Goal: Task Accomplishment & Management: Complete application form

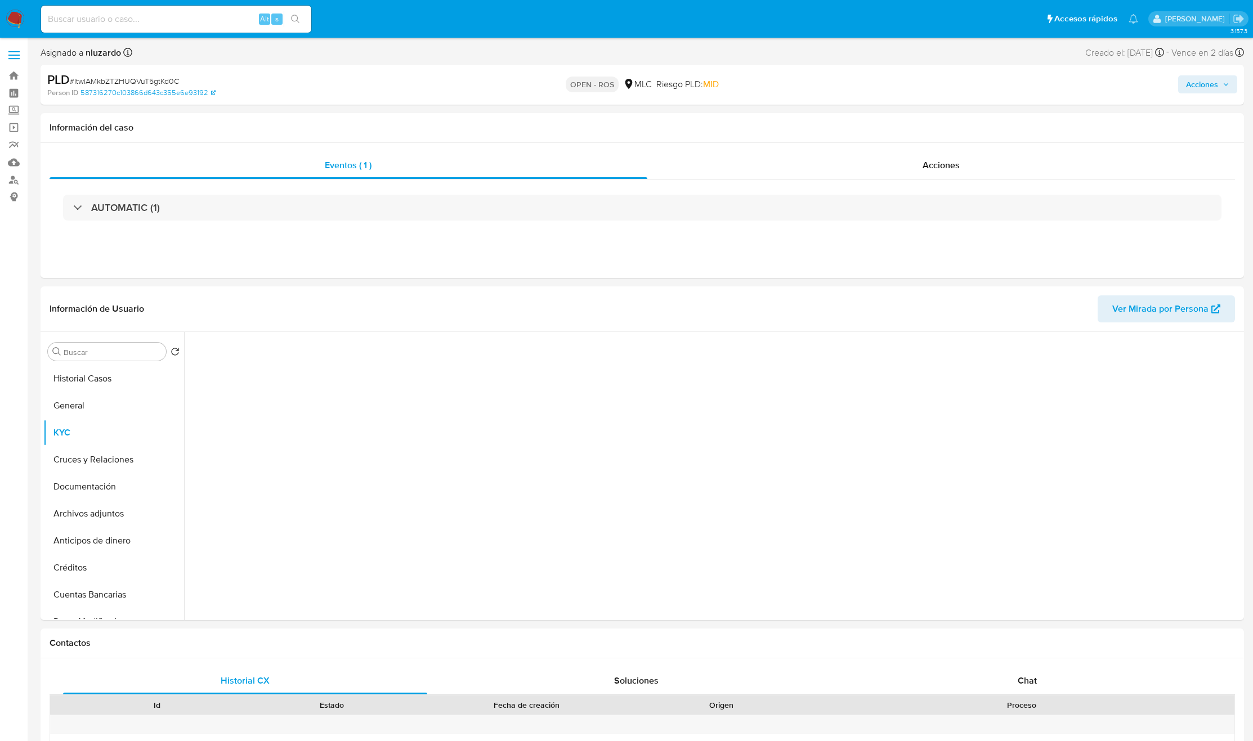
select select "10"
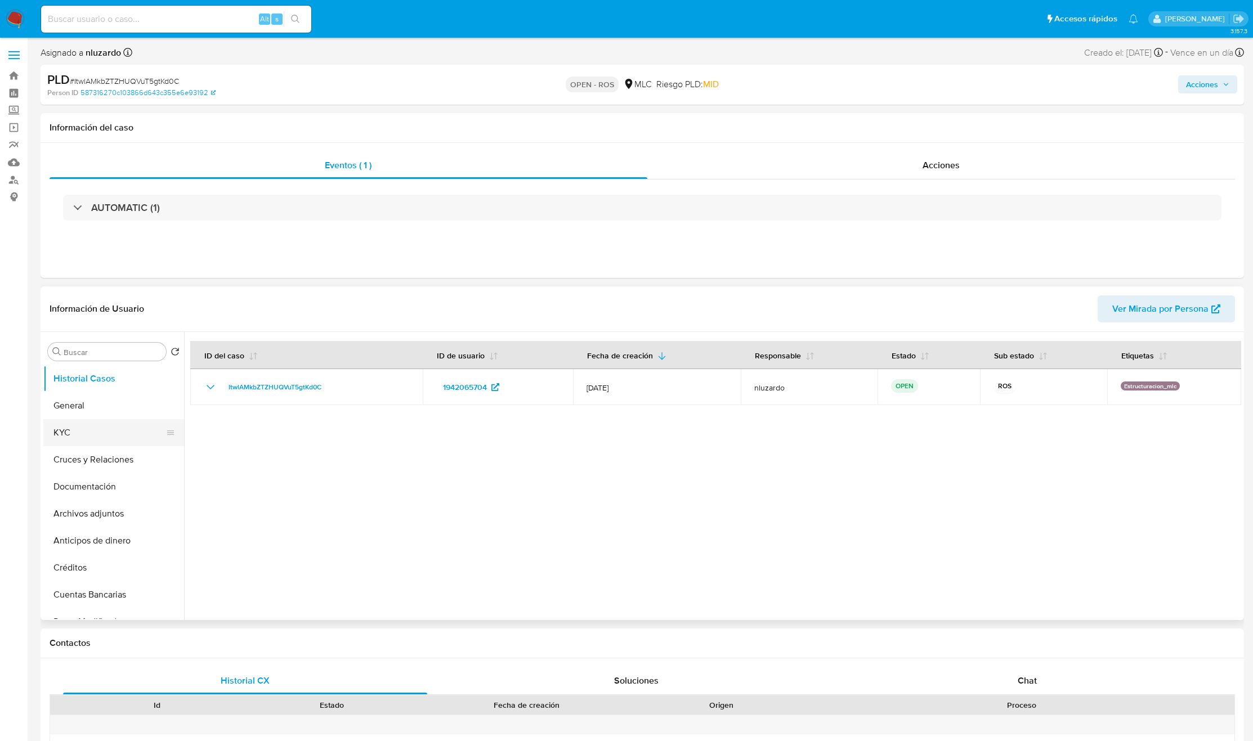
click at [105, 441] on button "KYC" at bounding box center [109, 432] width 132 height 27
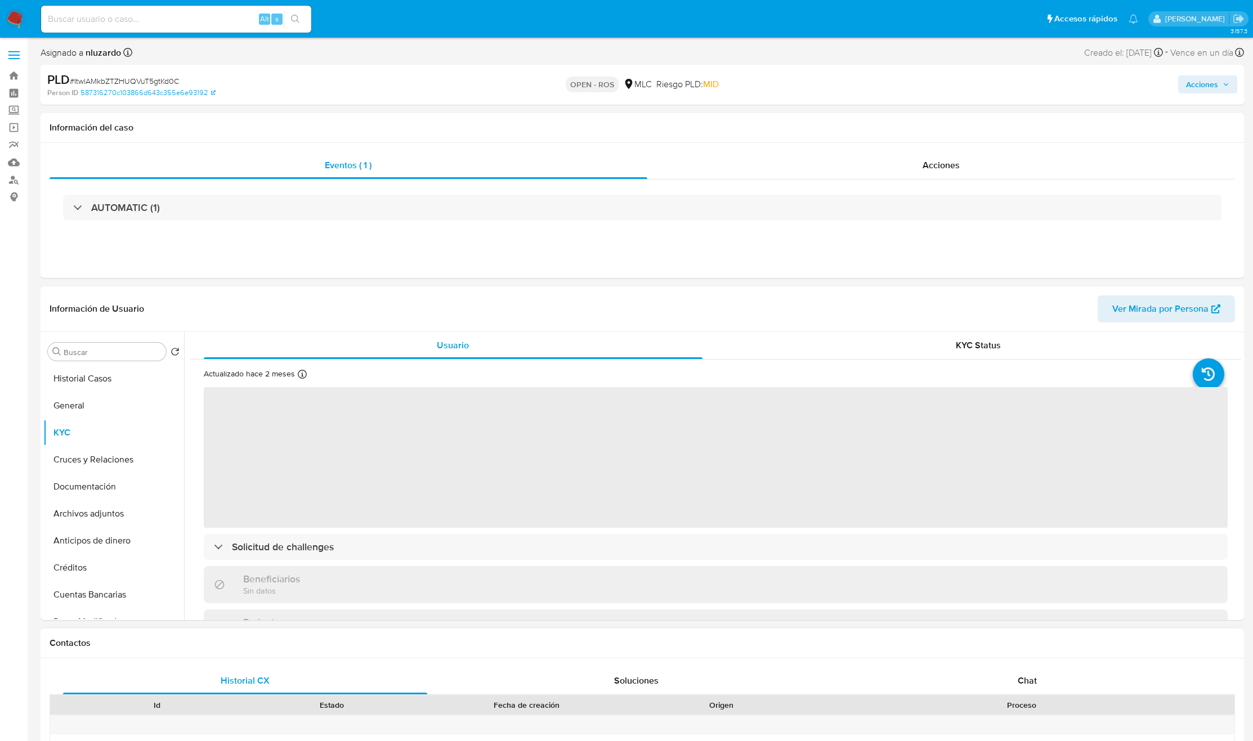
select select "10"
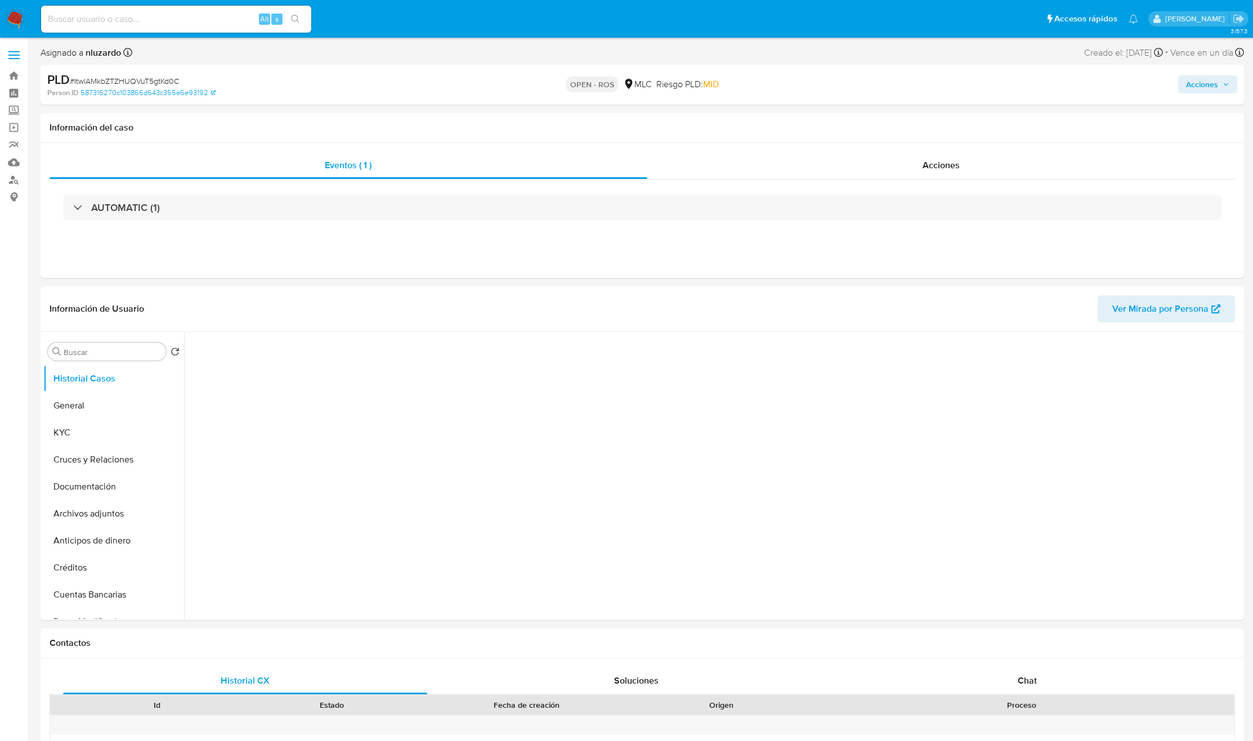
select select "10"
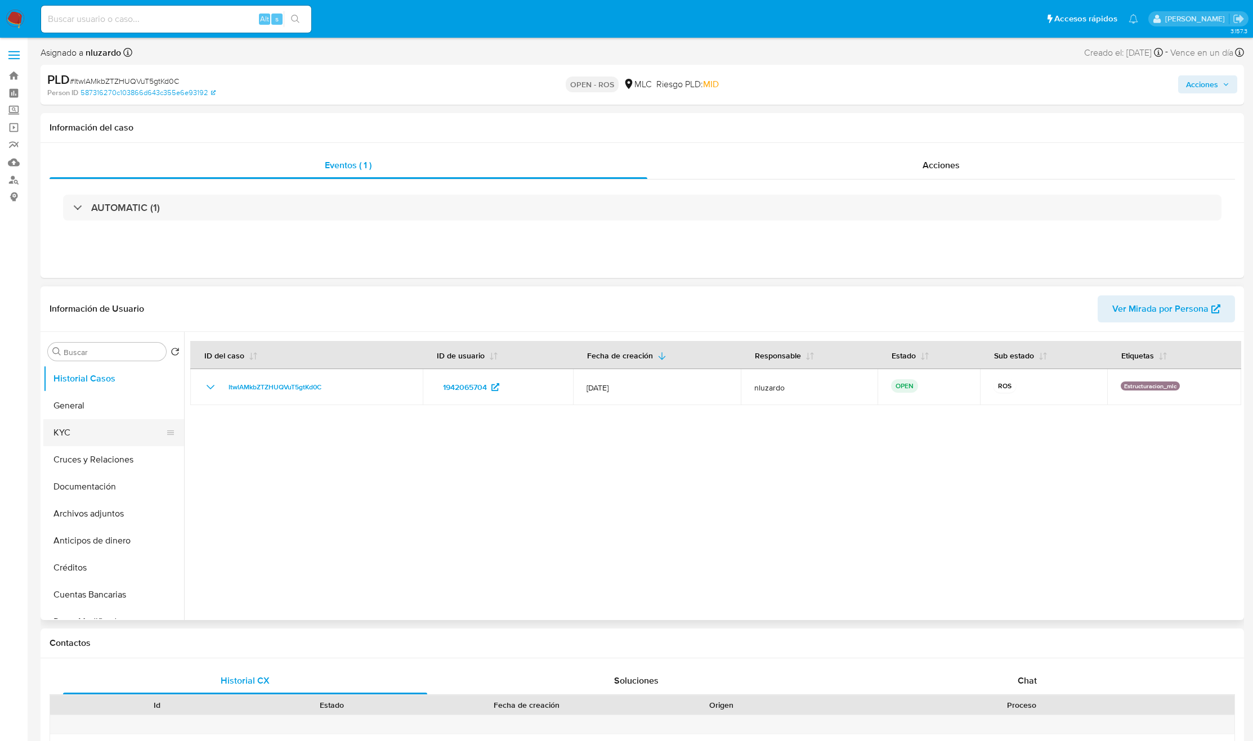
click at [105, 425] on button "KYC" at bounding box center [109, 432] width 132 height 27
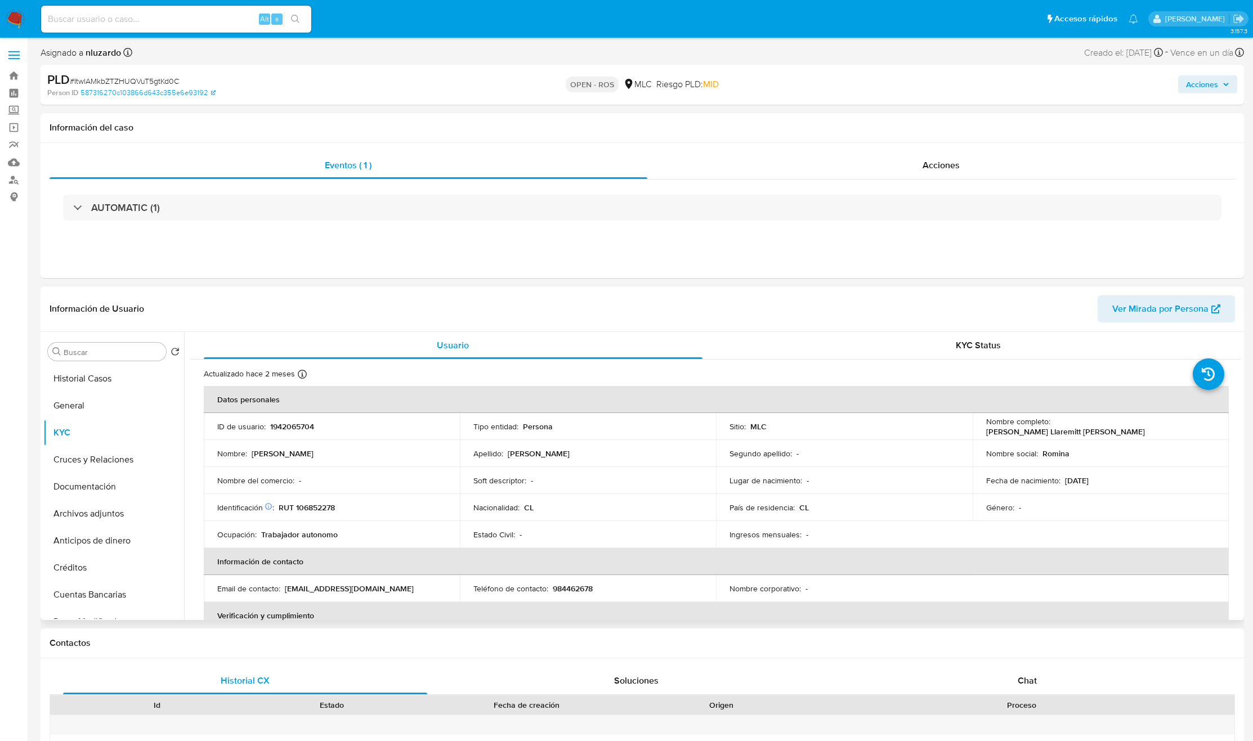
click at [1064, 429] on p "Romina Llaremitt Soto Salas" at bounding box center [1065, 432] width 159 height 10
click at [81, 404] on button "General" at bounding box center [109, 405] width 132 height 27
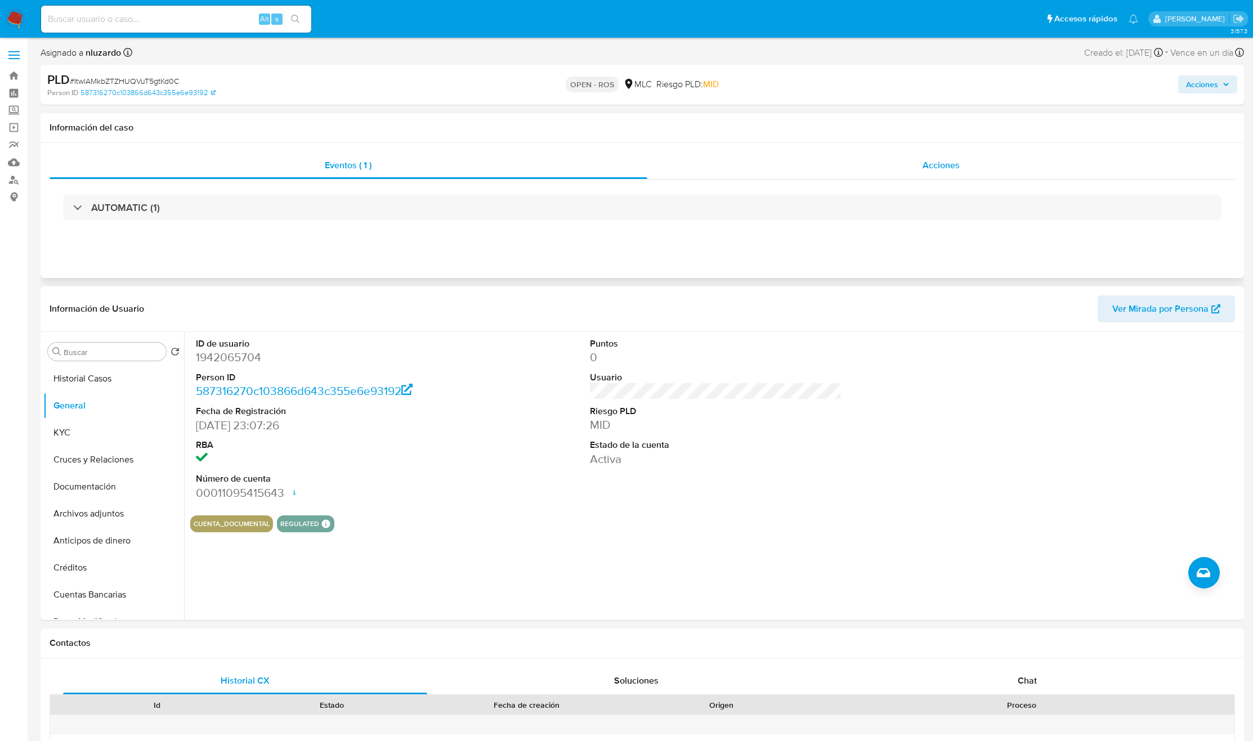
click at [902, 162] on div "Acciones" at bounding box center [941, 165] width 588 height 27
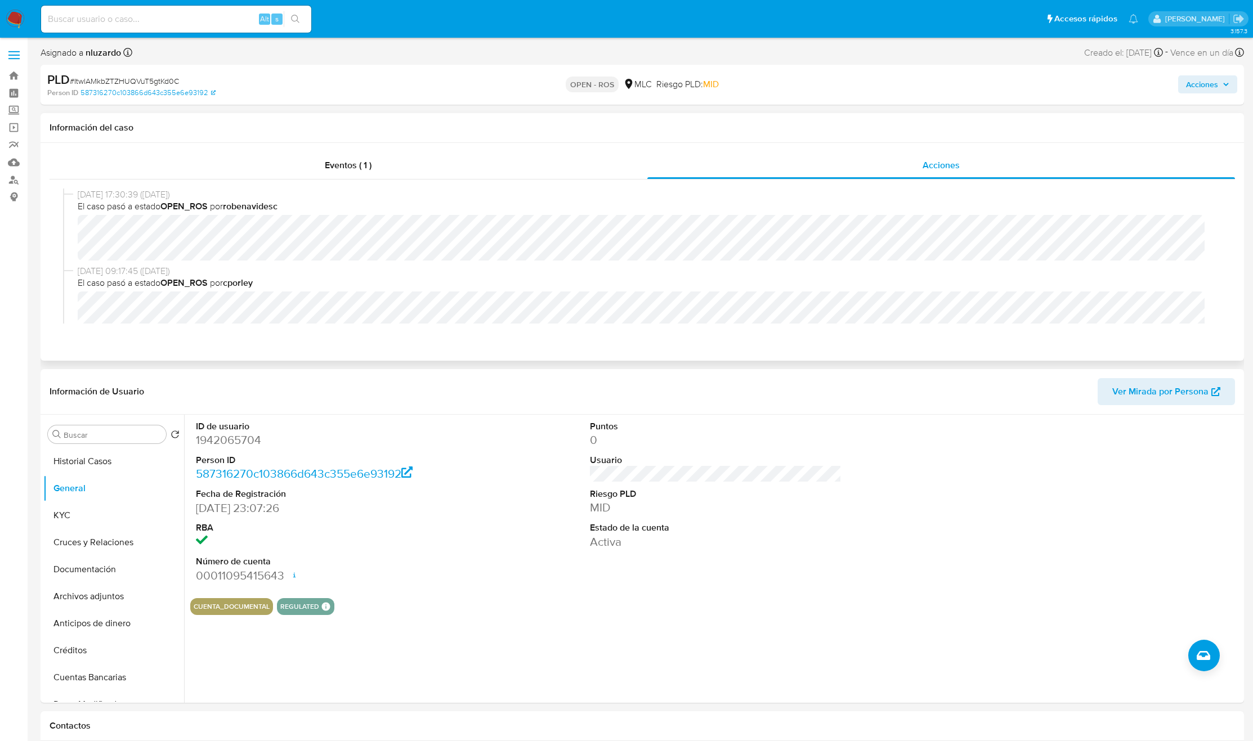
scroll to position [84, 0]
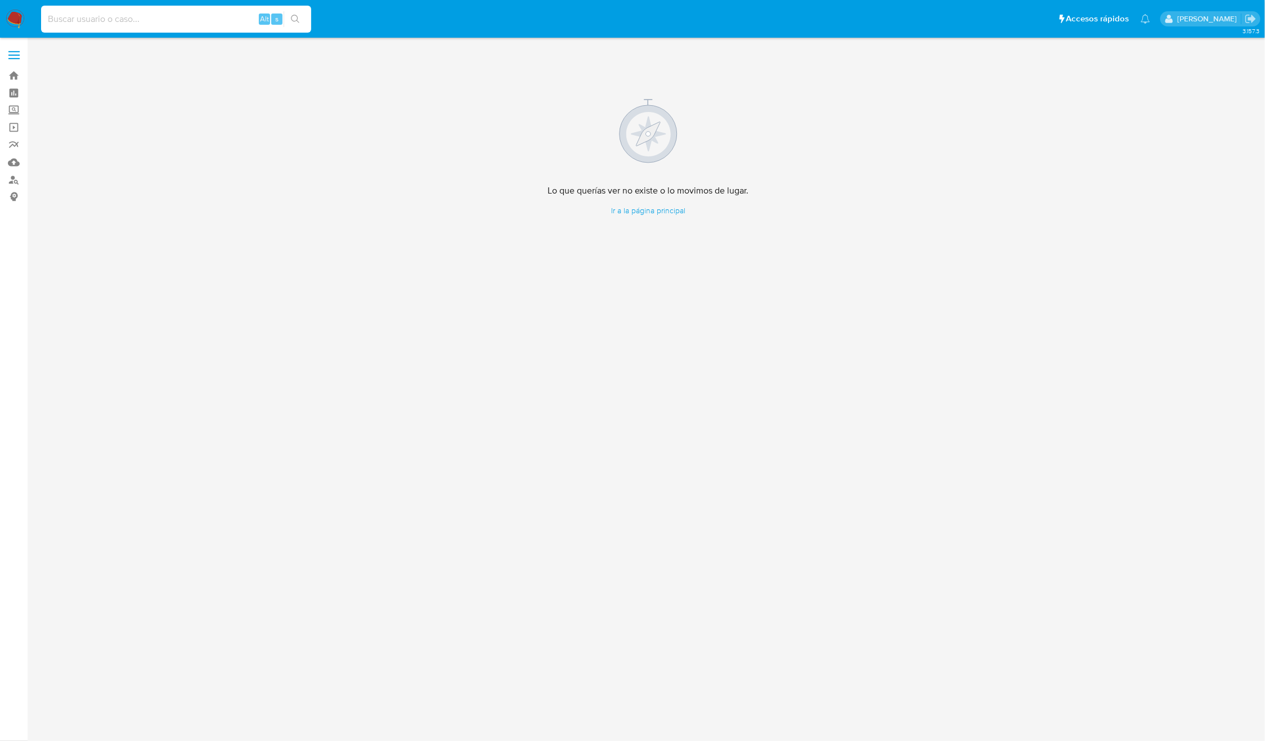
click at [193, 12] on input at bounding box center [176, 19] width 270 height 15
paste input "1104741872"
click at [288, 23] on button "search-icon" at bounding box center [295, 19] width 23 height 16
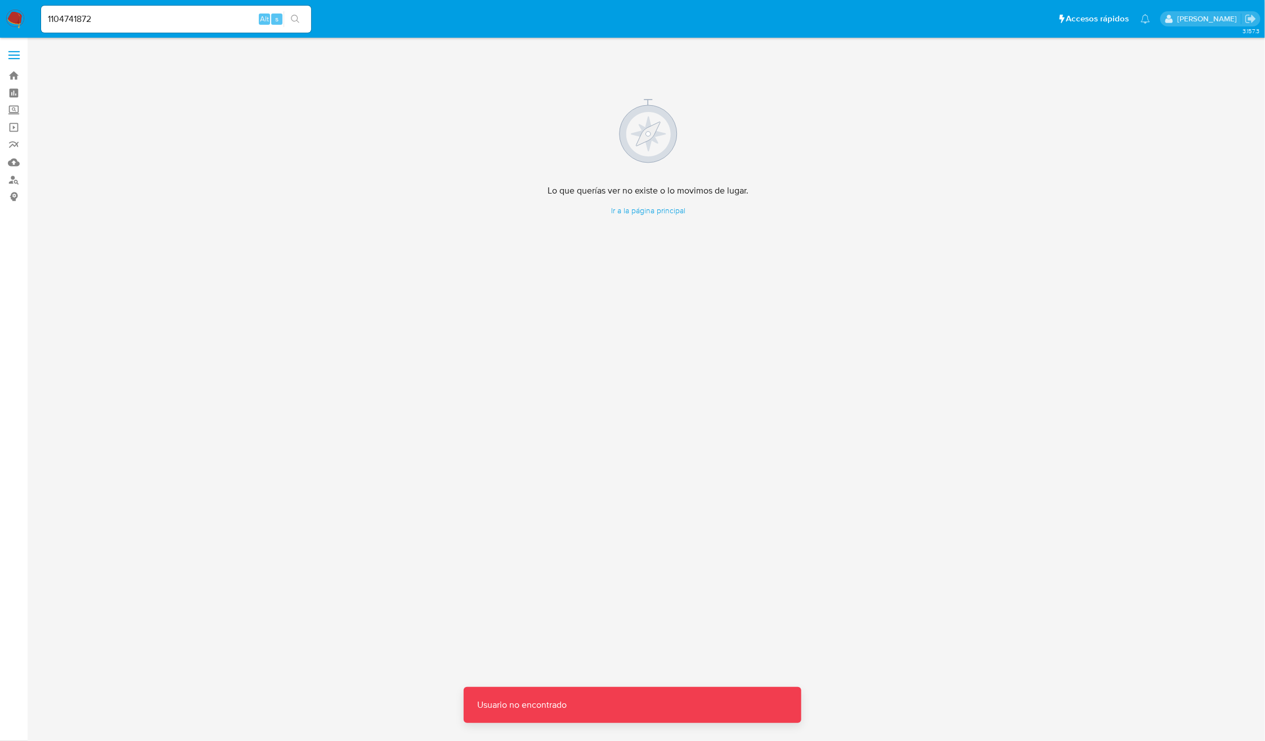
click at [123, 21] on input "1104741872" at bounding box center [176, 19] width 270 height 15
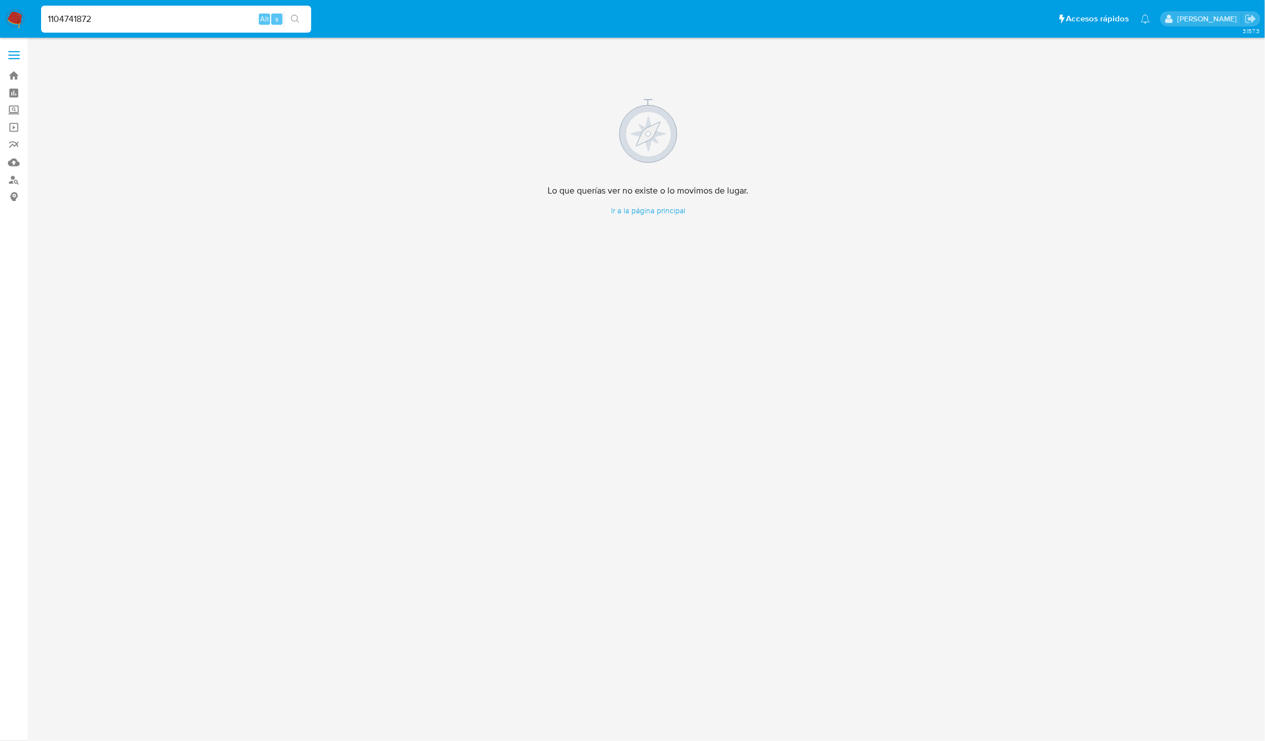
type input "1104741872"
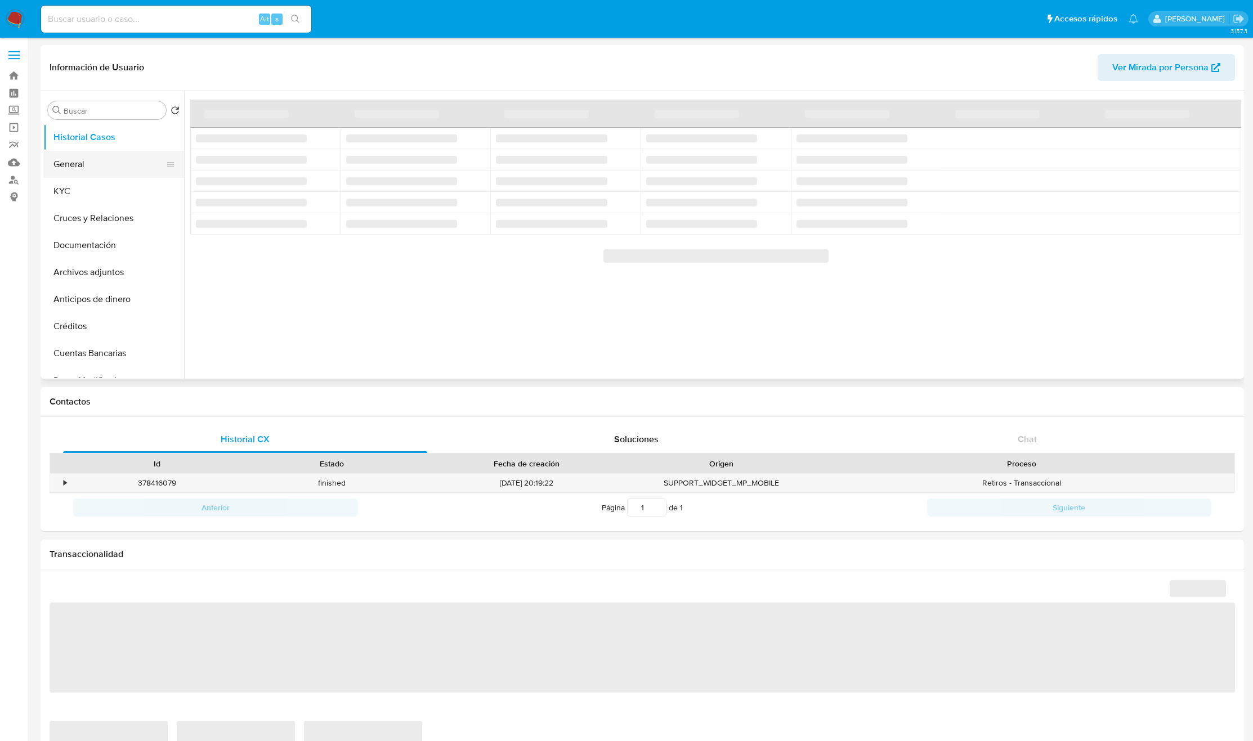
select select "10"
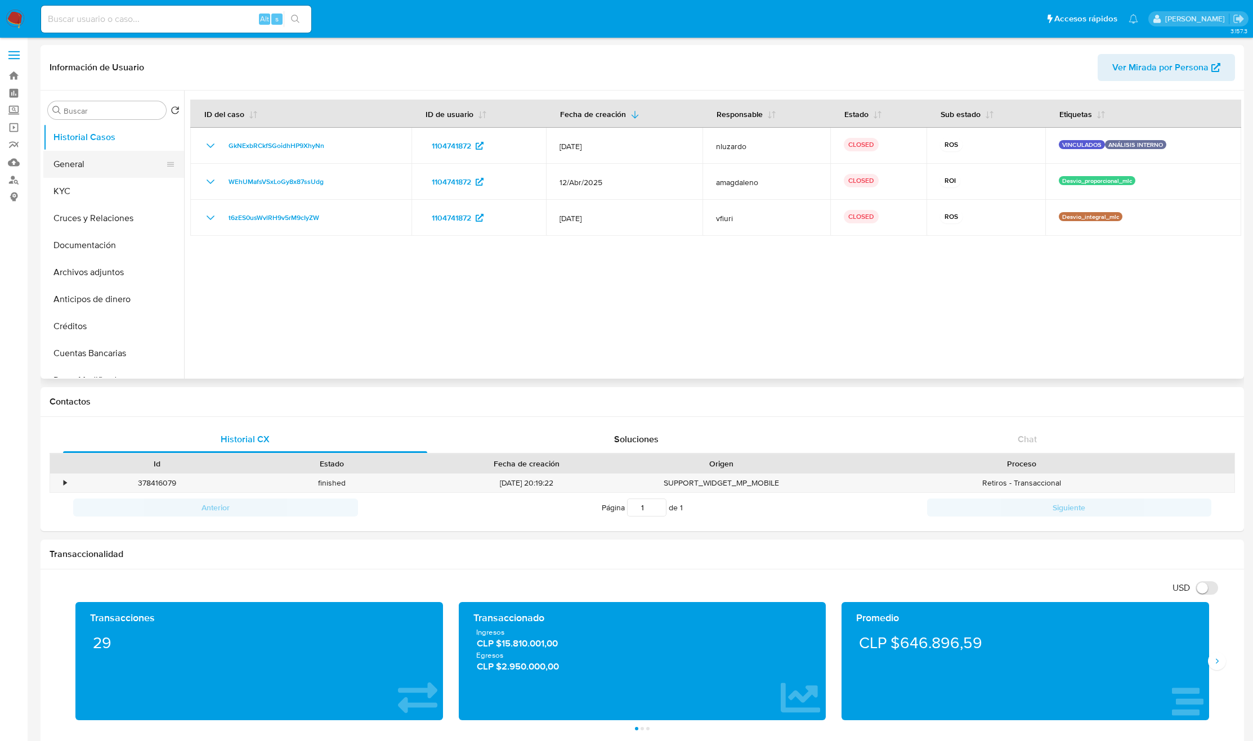
click at [95, 171] on button "General" at bounding box center [109, 164] width 132 height 27
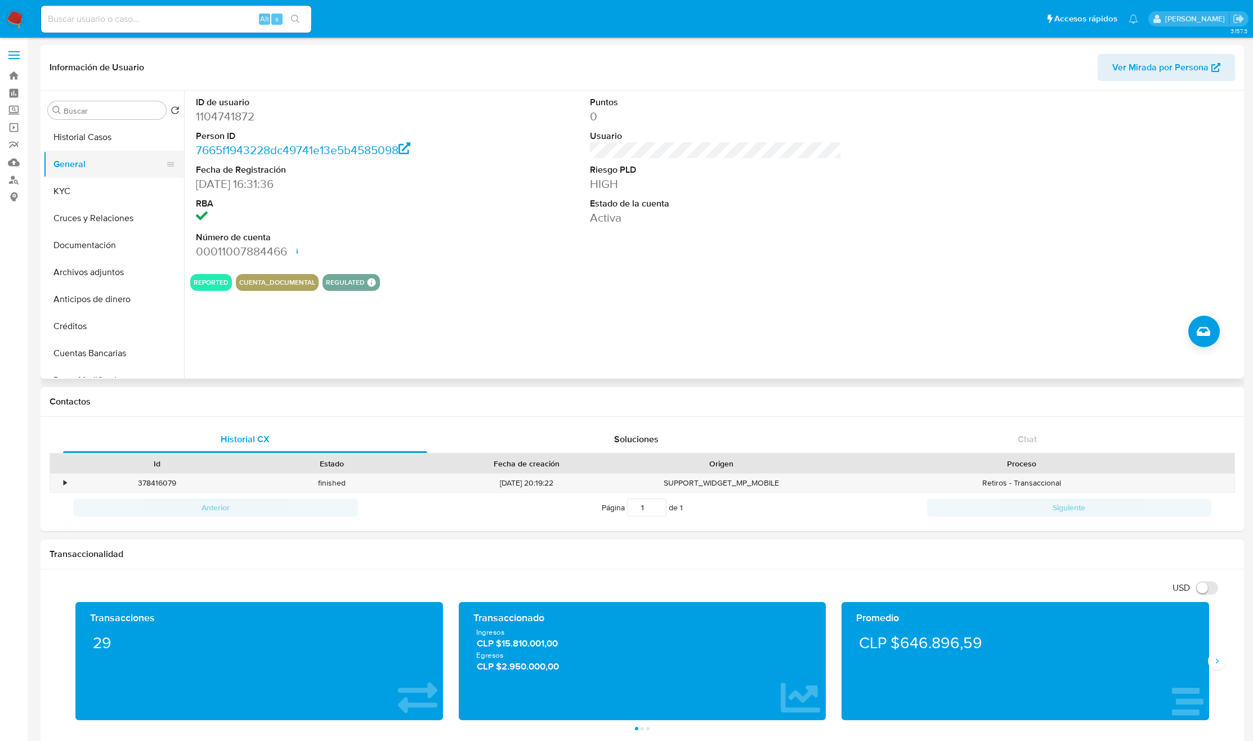
click at [112, 160] on button "General" at bounding box center [109, 164] width 132 height 27
click at [1213, 331] on button "Crear caso manual" at bounding box center [1204, 332] width 32 height 32
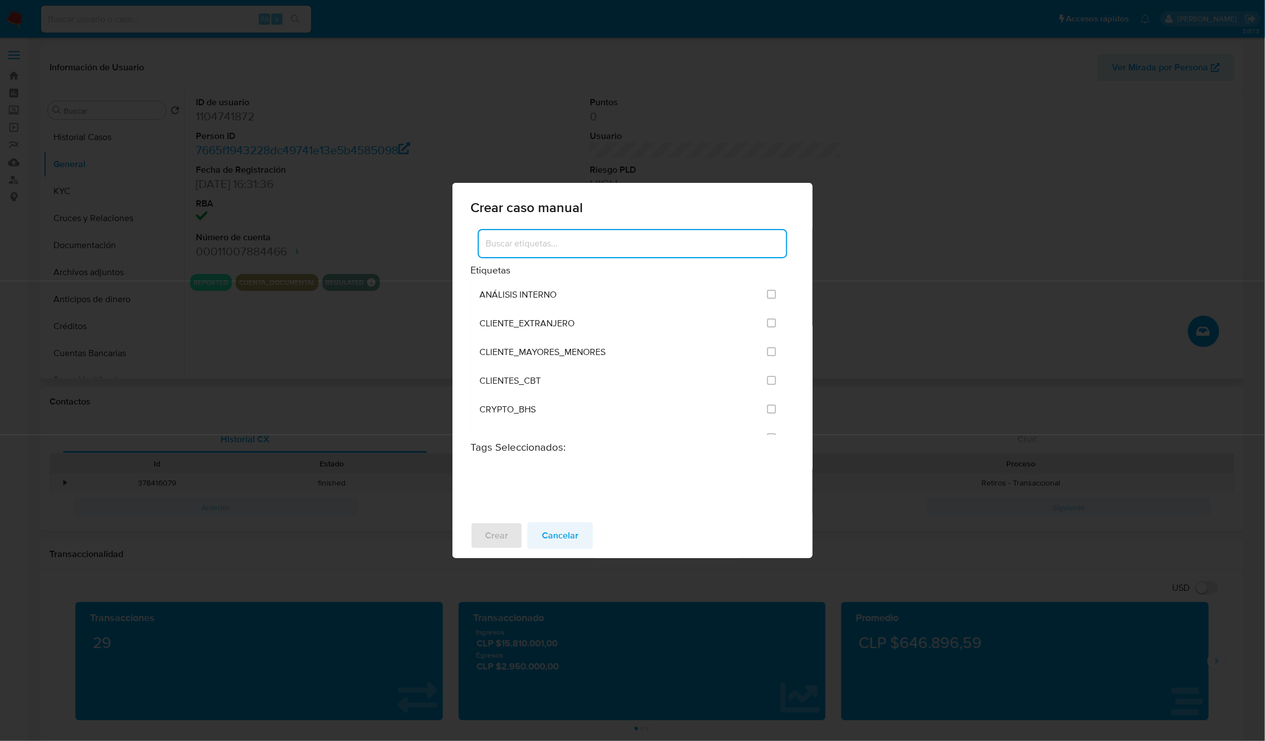
click at [575, 543] on span "Cancelar" at bounding box center [560, 535] width 37 height 25
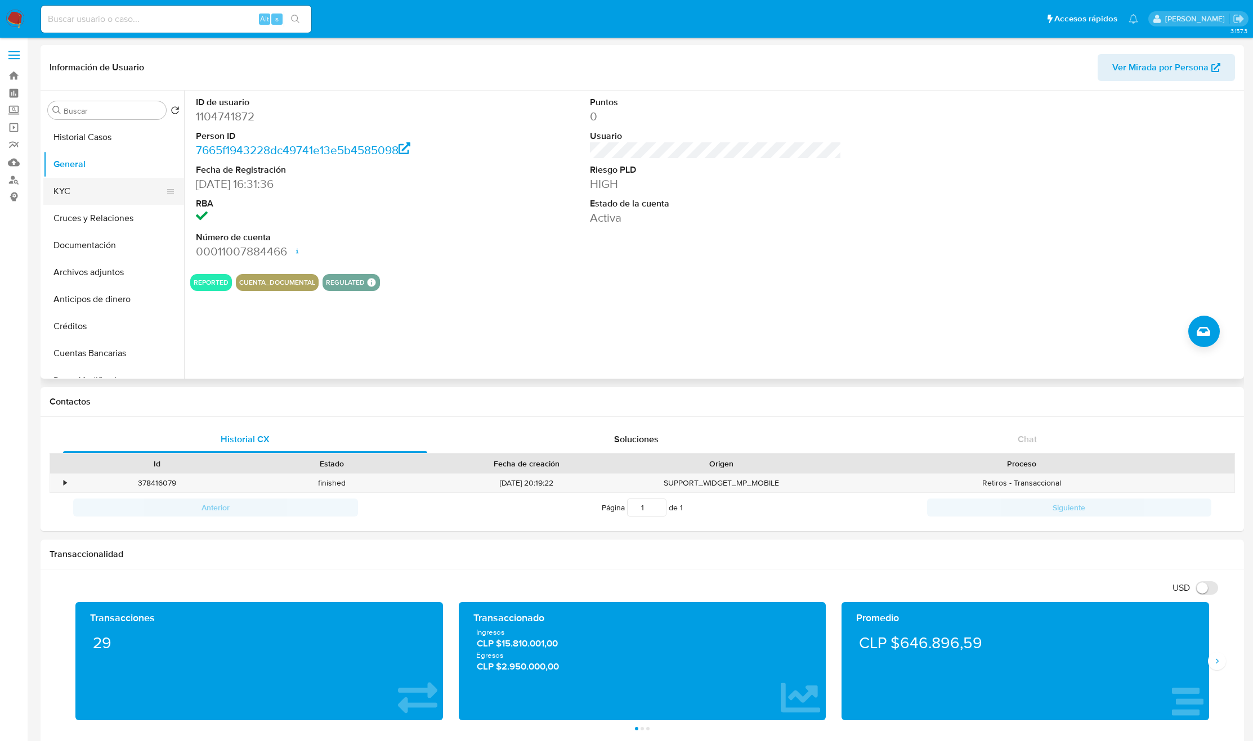
click at [80, 193] on button "KYC" at bounding box center [109, 191] width 132 height 27
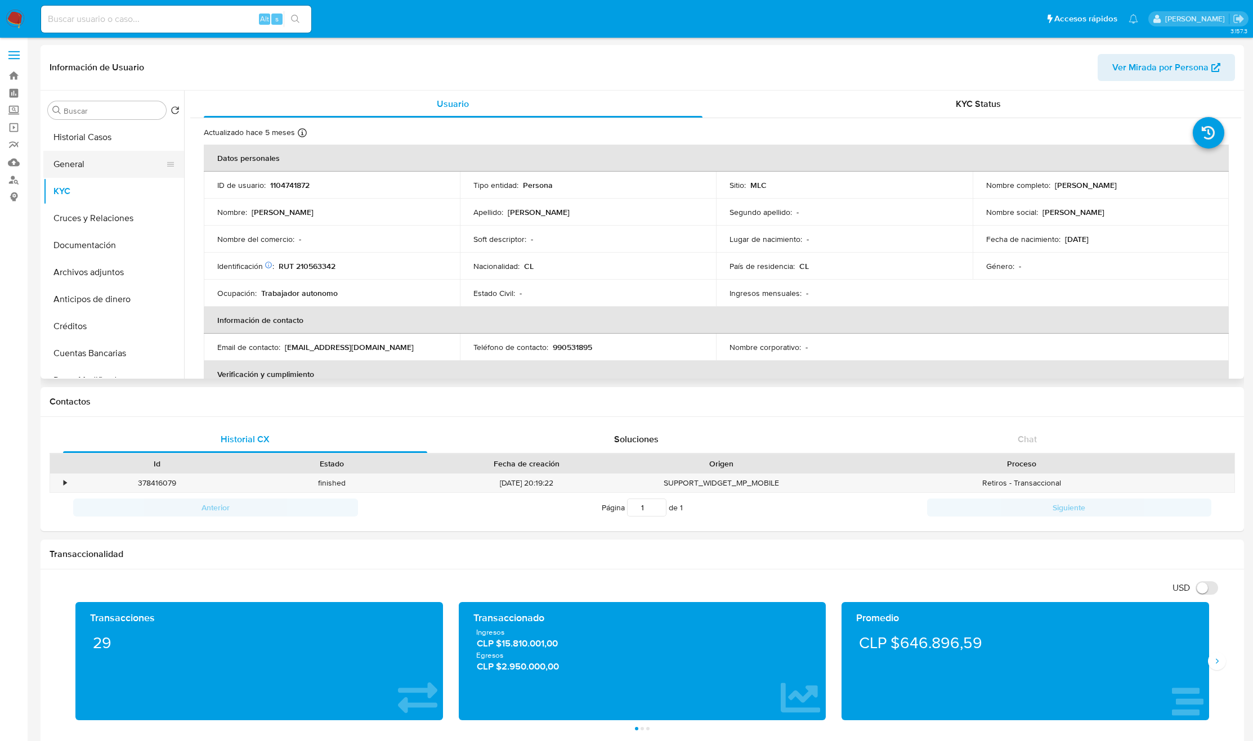
click at [90, 166] on button "General" at bounding box center [109, 164] width 132 height 27
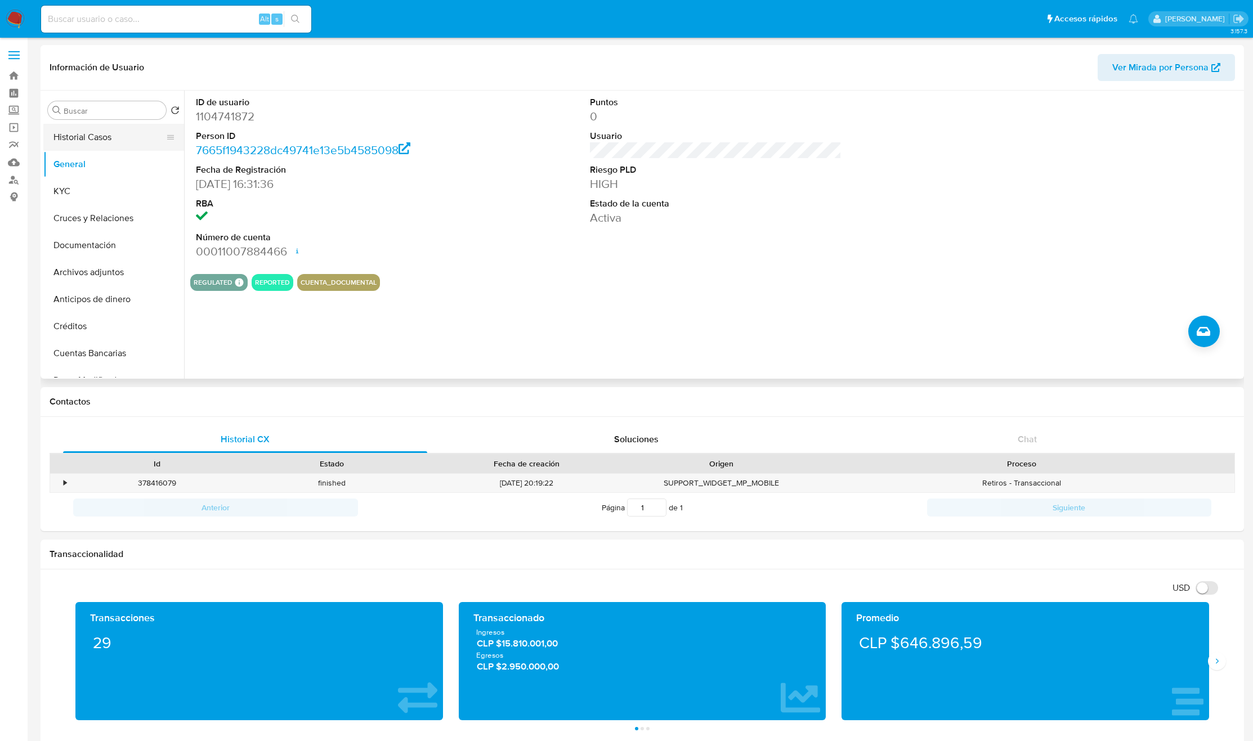
click at [131, 138] on button "Historial Casos" at bounding box center [109, 137] width 132 height 27
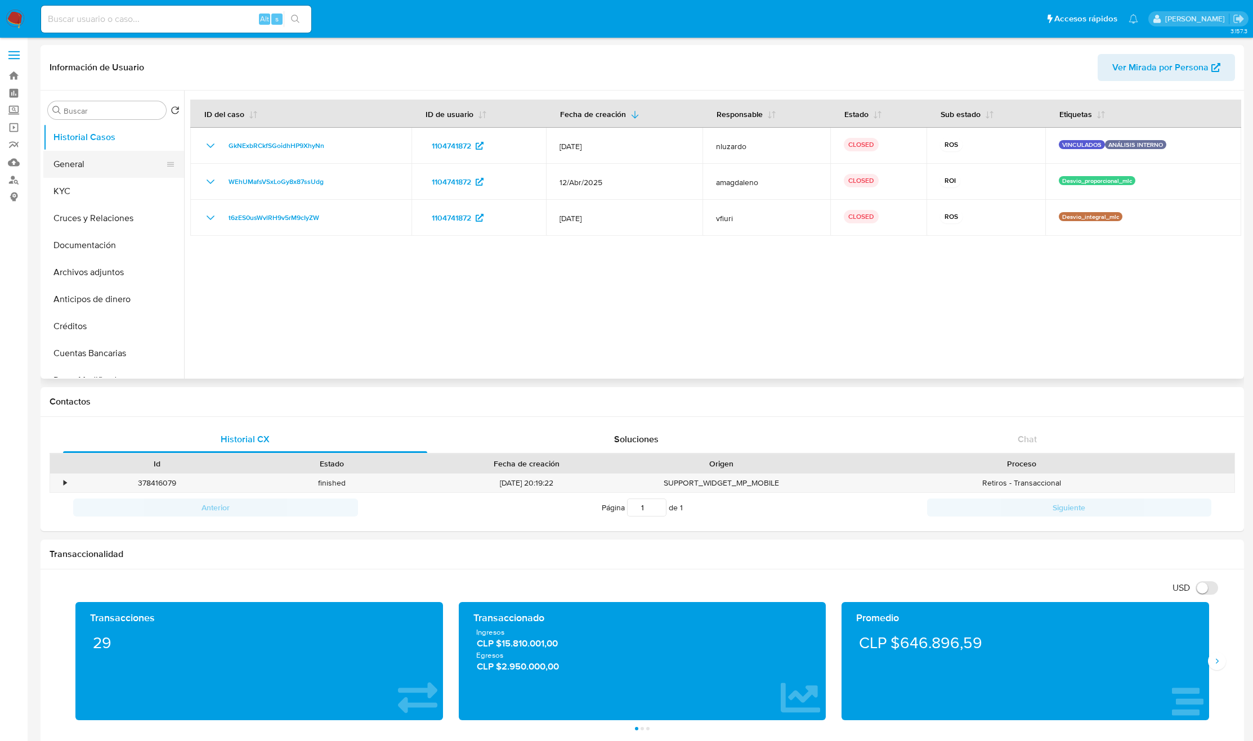
click at [139, 164] on button "General" at bounding box center [109, 164] width 132 height 27
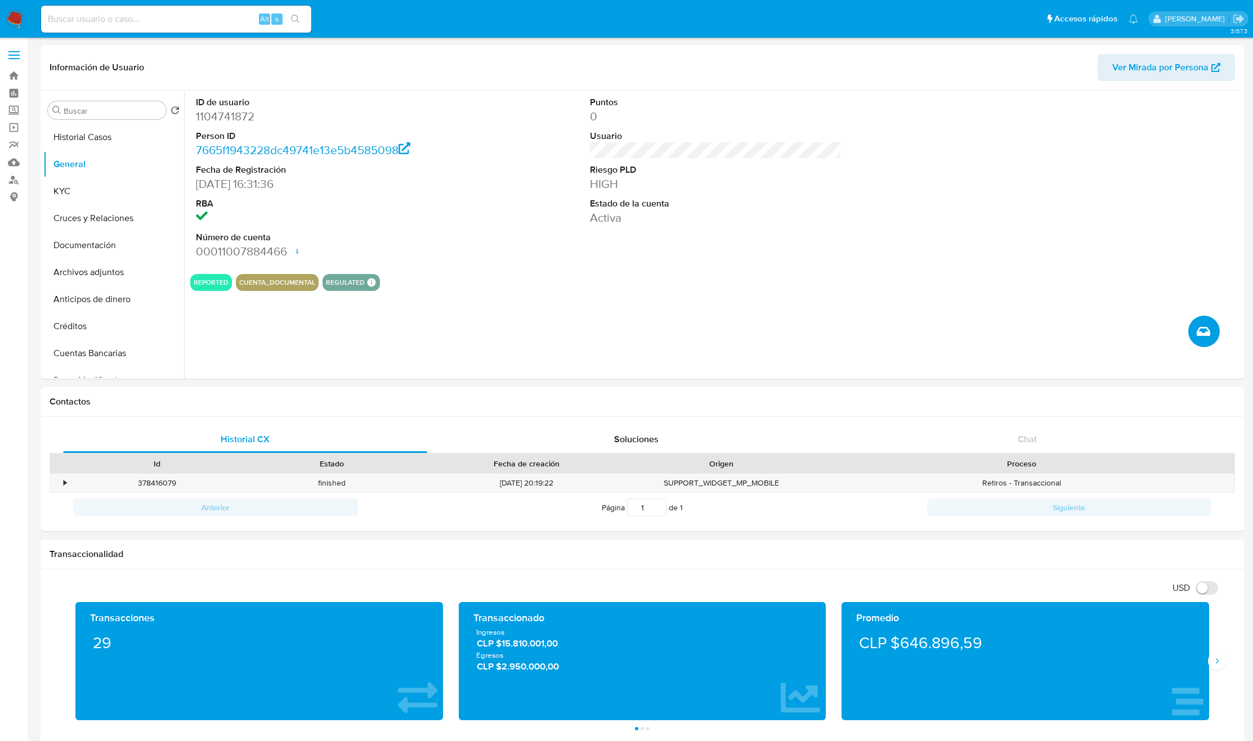
click at [1203, 328] on icon "Crear caso manual" at bounding box center [1203, 331] width 14 height 9
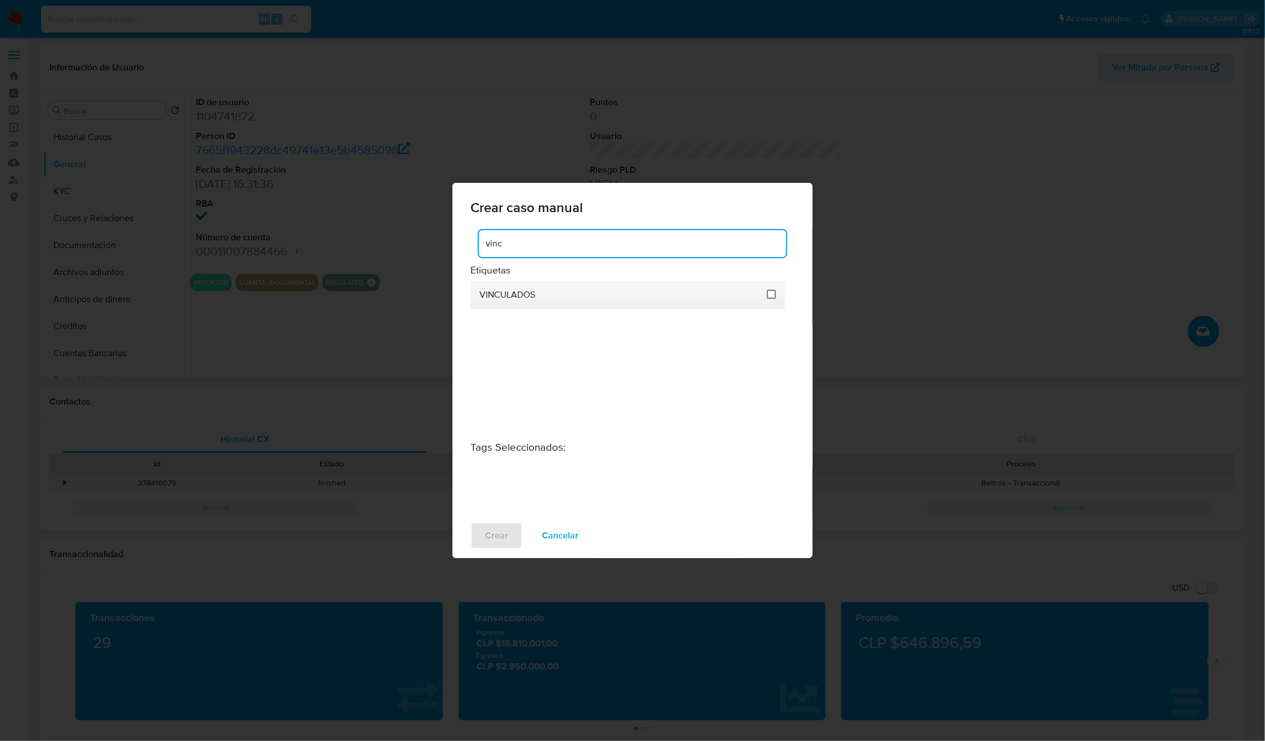
type input "vinc"
click at [770, 291] on input "3307" at bounding box center [771, 294] width 9 height 9
checkbox input "true"
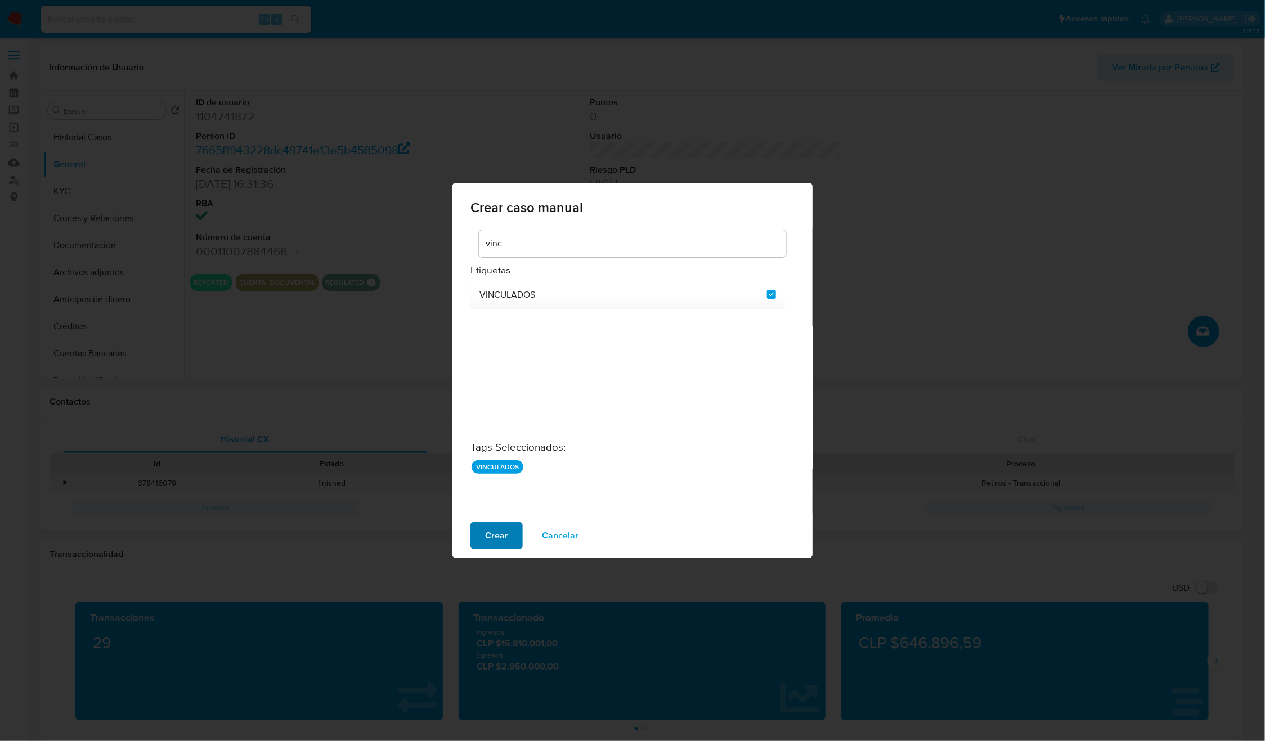
click at [496, 533] on span "Crear" at bounding box center [496, 535] width 23 height 25
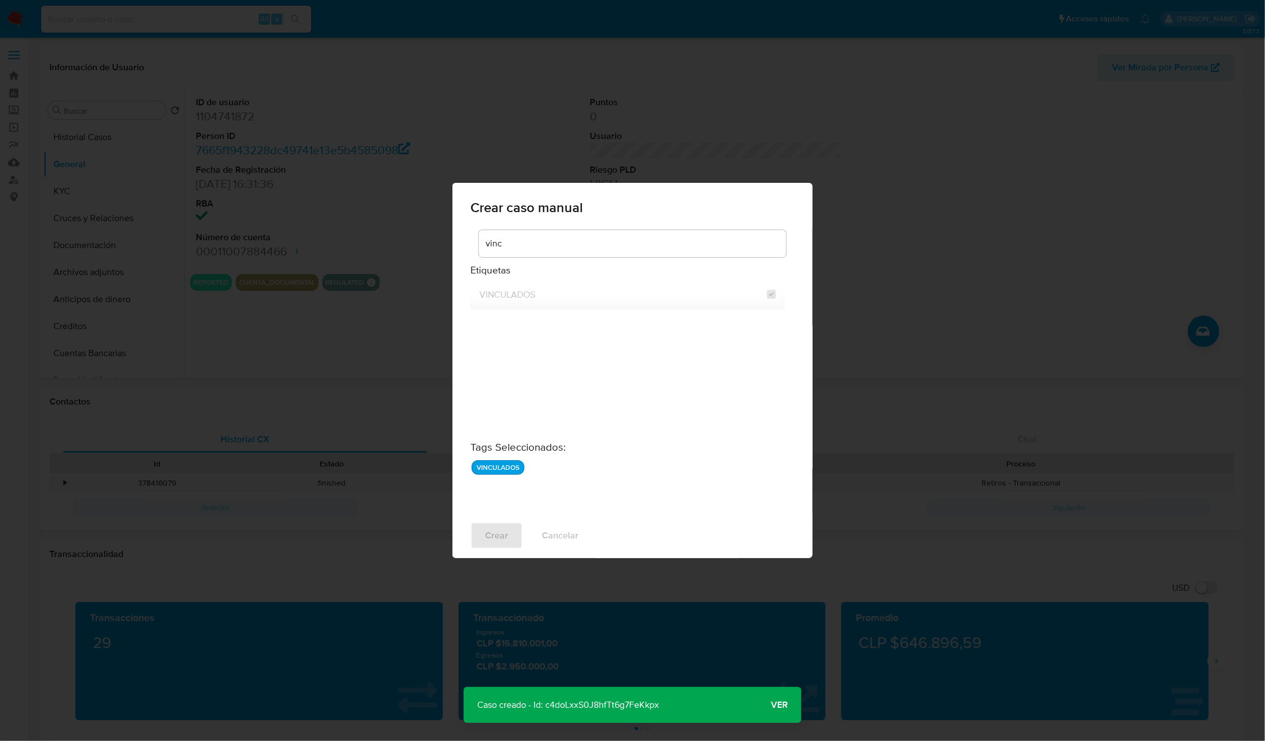
click at [572, 694] on p "Caso creado - Id: c4doLxxS0J8hfTt6g7FeKkpx" at bounding box center [568, 705] width 209 height 36
click at [574, 693] on p "Caso creado - Id: c4doLxxS0J8hfTt6g7FeKkpx" at bounding box center [568, 705] width 209 height 36
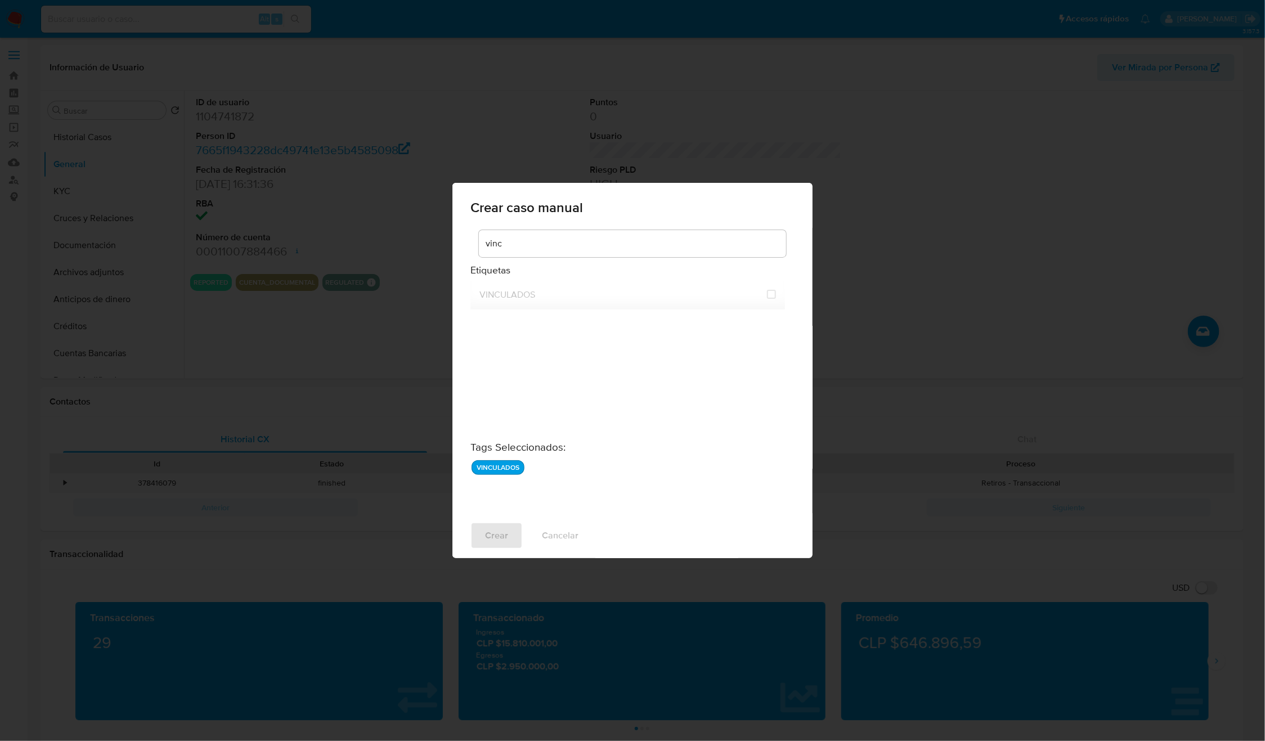
checkbox input "false"
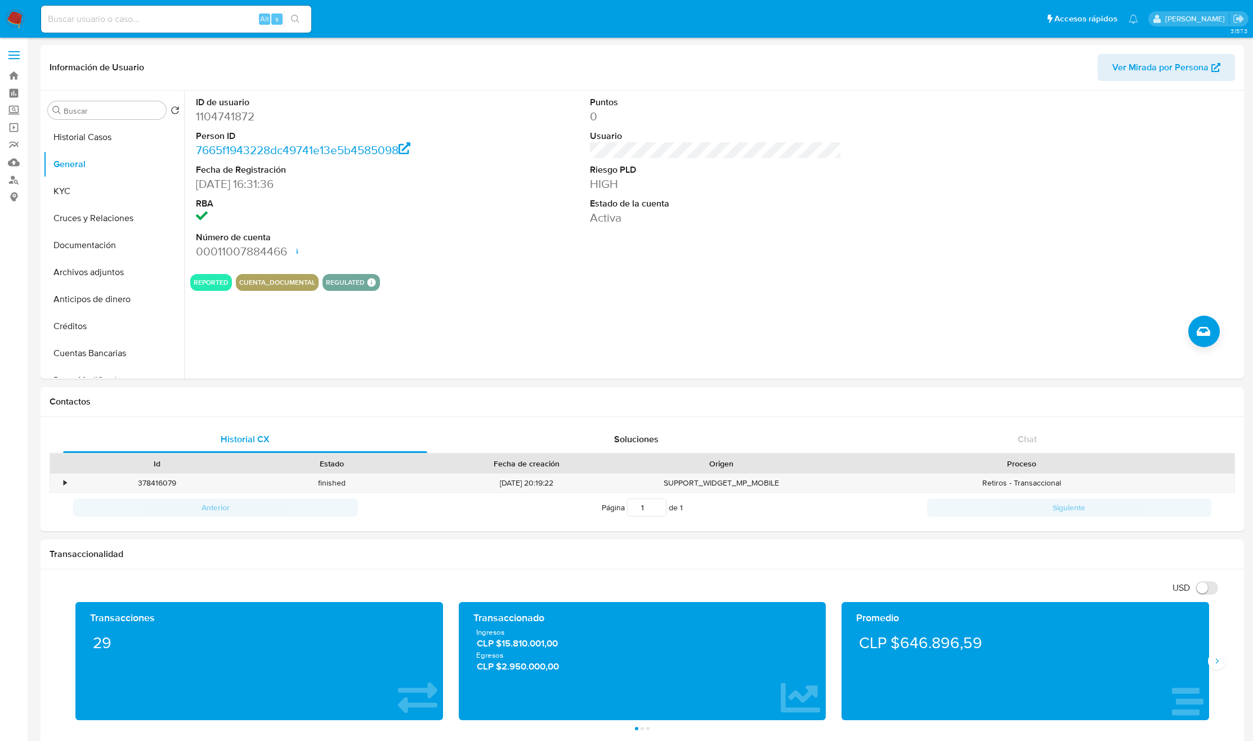
click at [247, 122] on dd "1104741872" at bounding box center [322, 117] width 252 height 16
copy dd "1104741872"
select select "10"
click at [75, 195] on button "KYC" at bounding box center [109, 191] width 132 height 27
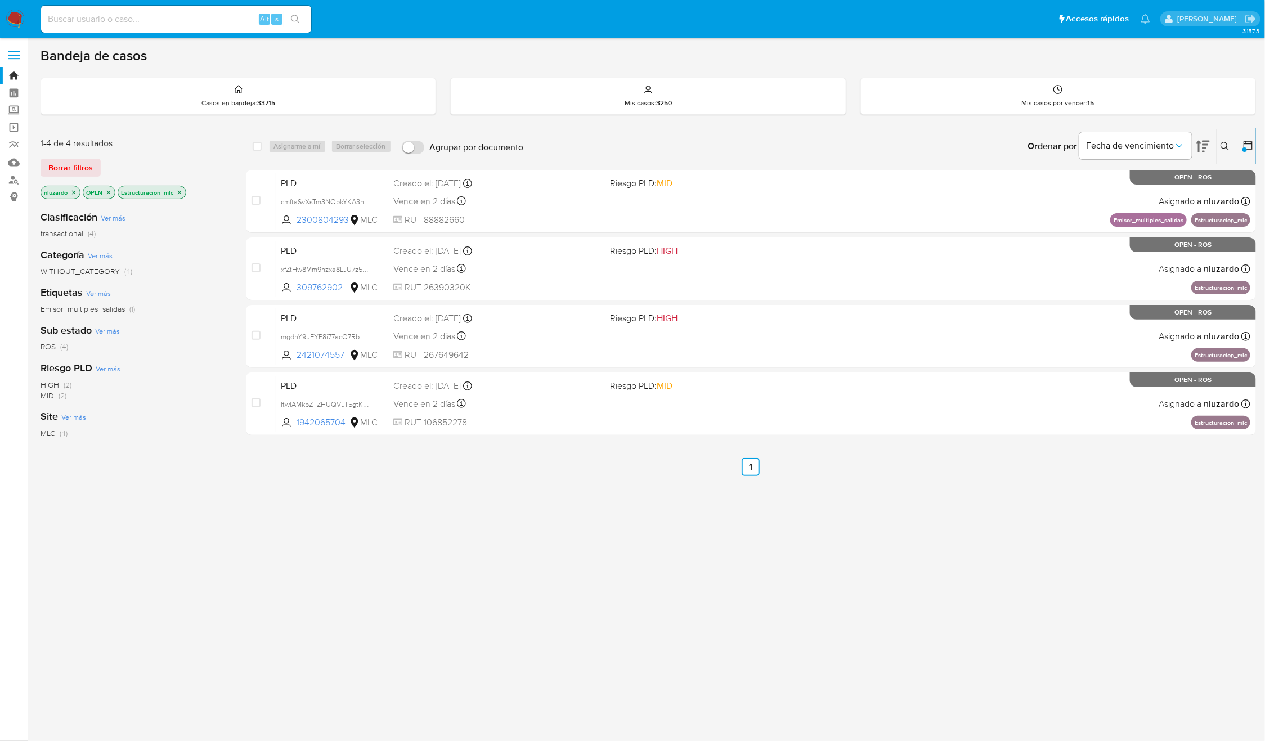
click at [379, 515] on div "select-all-cases-checkbox Asignarme a mí Borrar selección Agrupar por documento…" at bounding box center [751, 383] width 1011 height 510
click at [183, 190] on icon "close-filter" at bounding box center [179, 192] width 7 height 7
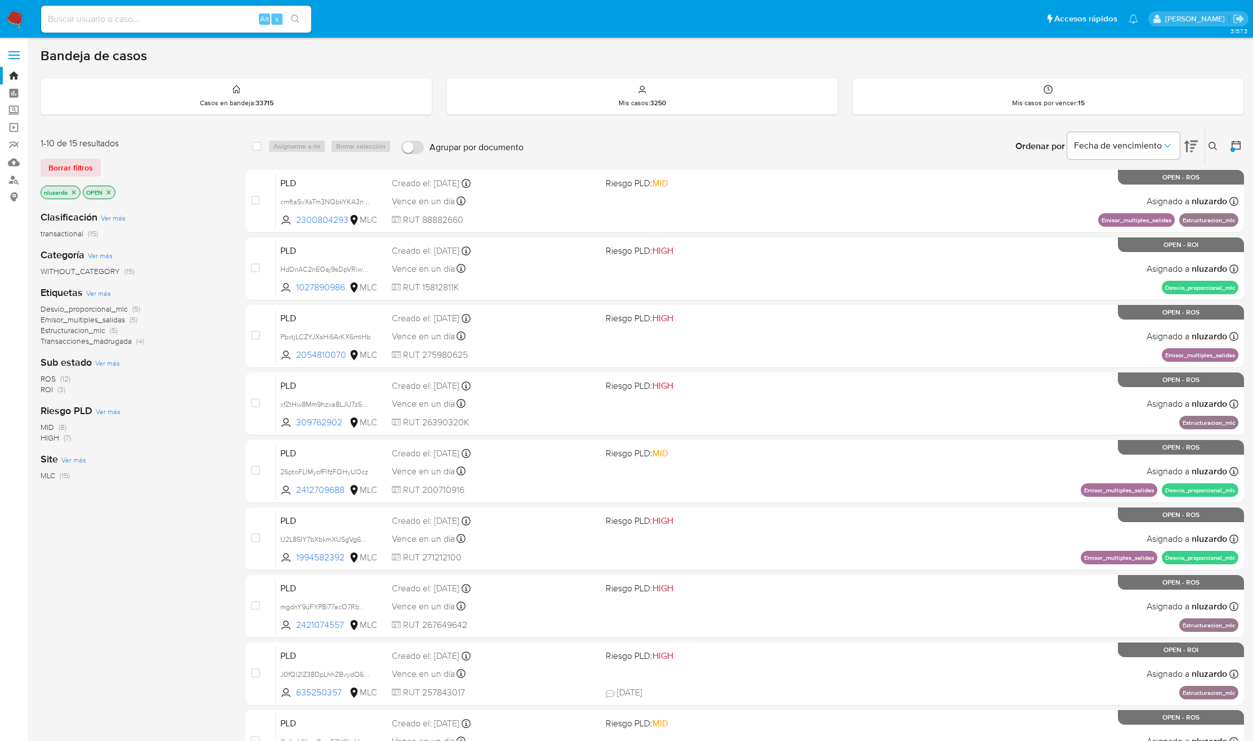
click at [241, 339] on div "1-10 de 15 resultados Borrar filtros nluzardo OPEN Clasificación Ver más transa…" at bounding box center [642, 504] width 1203 height 753
click at [96, 331] on span "Estructuracion_mlc" at bounding box center [73, 330] width 65 height 11
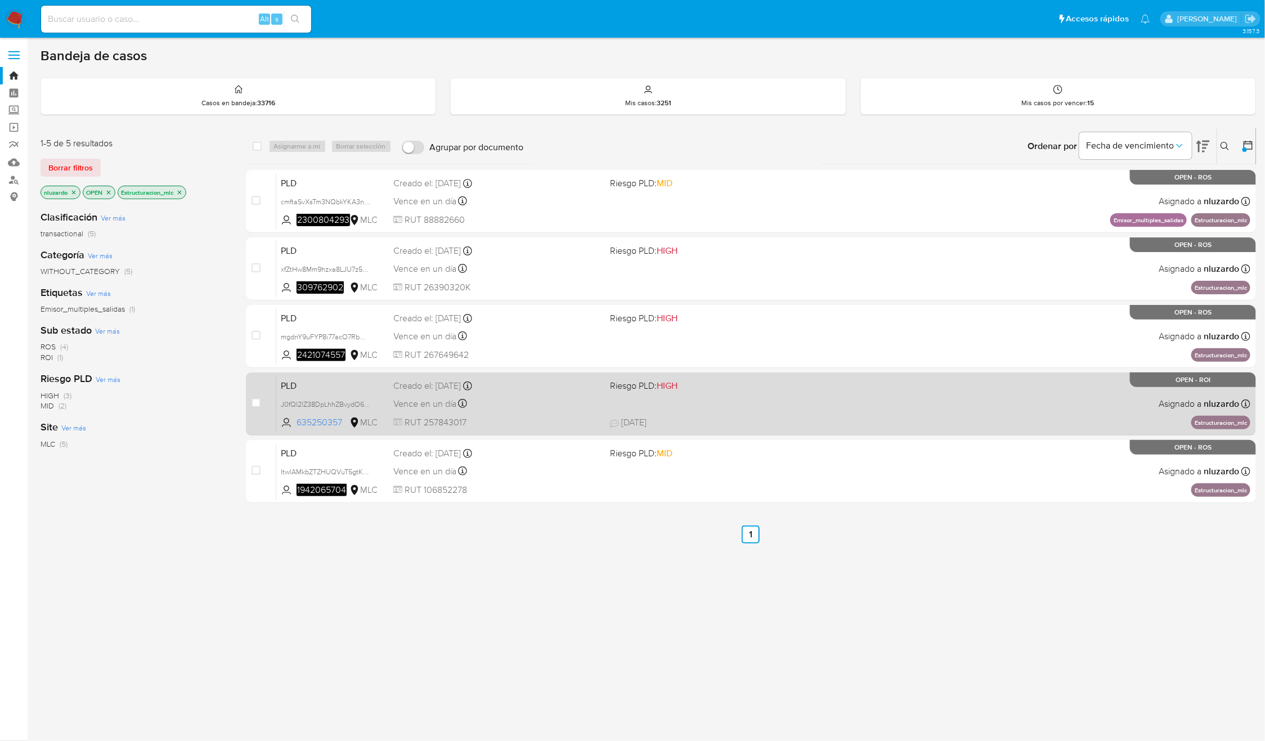
click at [684, 392] on div "PLD J0fQl2lZ38DpLhhZBvydO6wt 635250357 MLC Riesgo PLD: HIGH Creado el: 12/06/20…" at bounding box center [763, 403] width 974 height 57
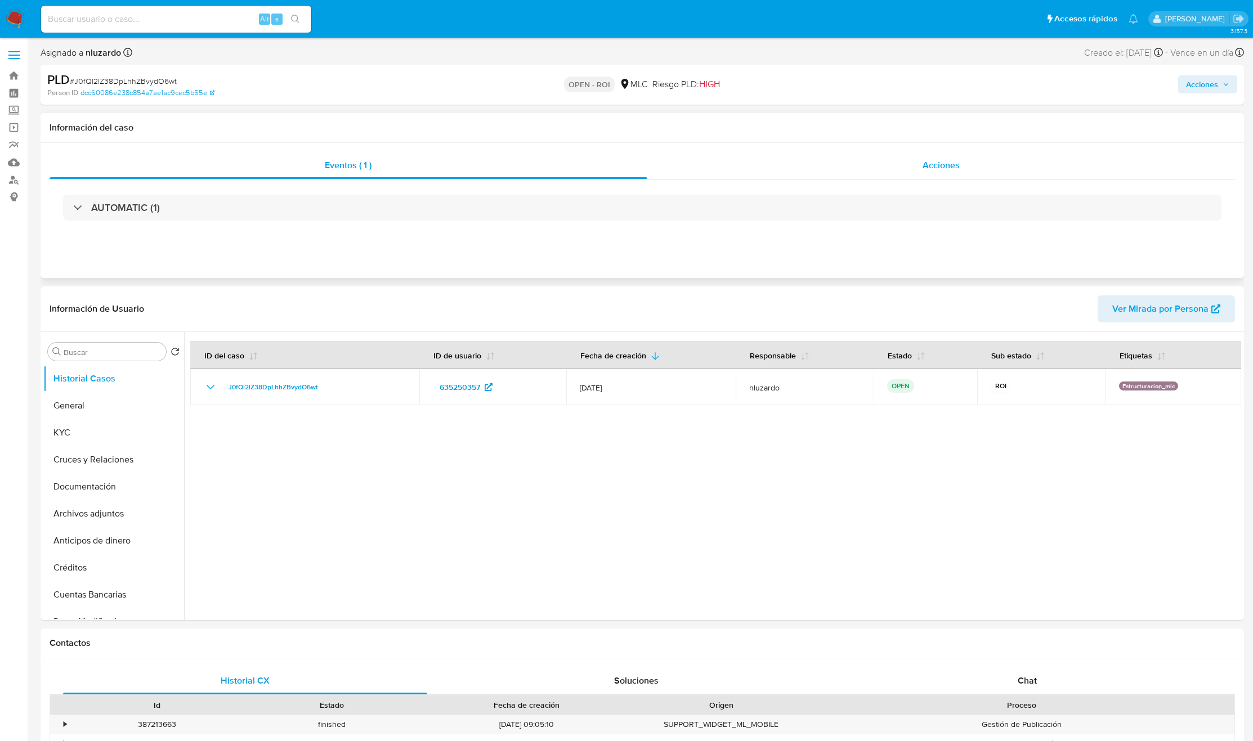
click at [835, 171] on div "Acciones" at bounding box center [941, 165] width 588 height 27
select select "10"
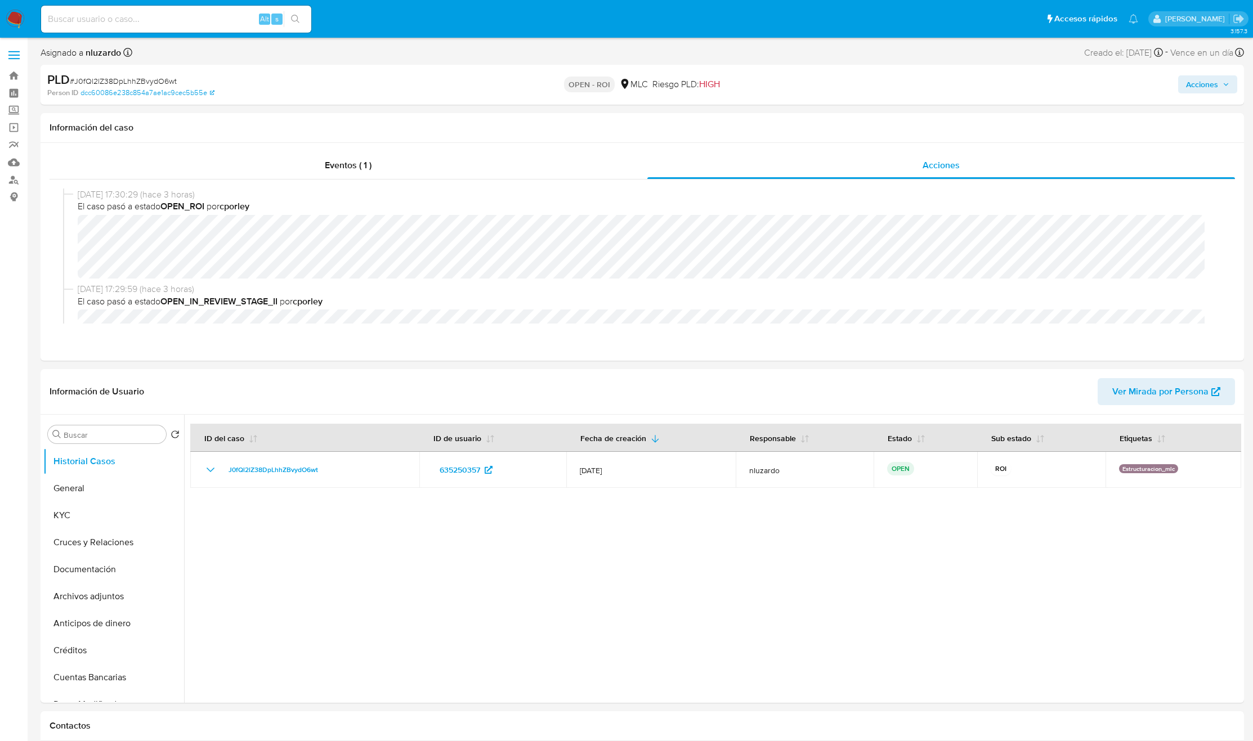
click at [835, 87] on span "Acciones" at bounding box center [1202, 84] width 32 height 18
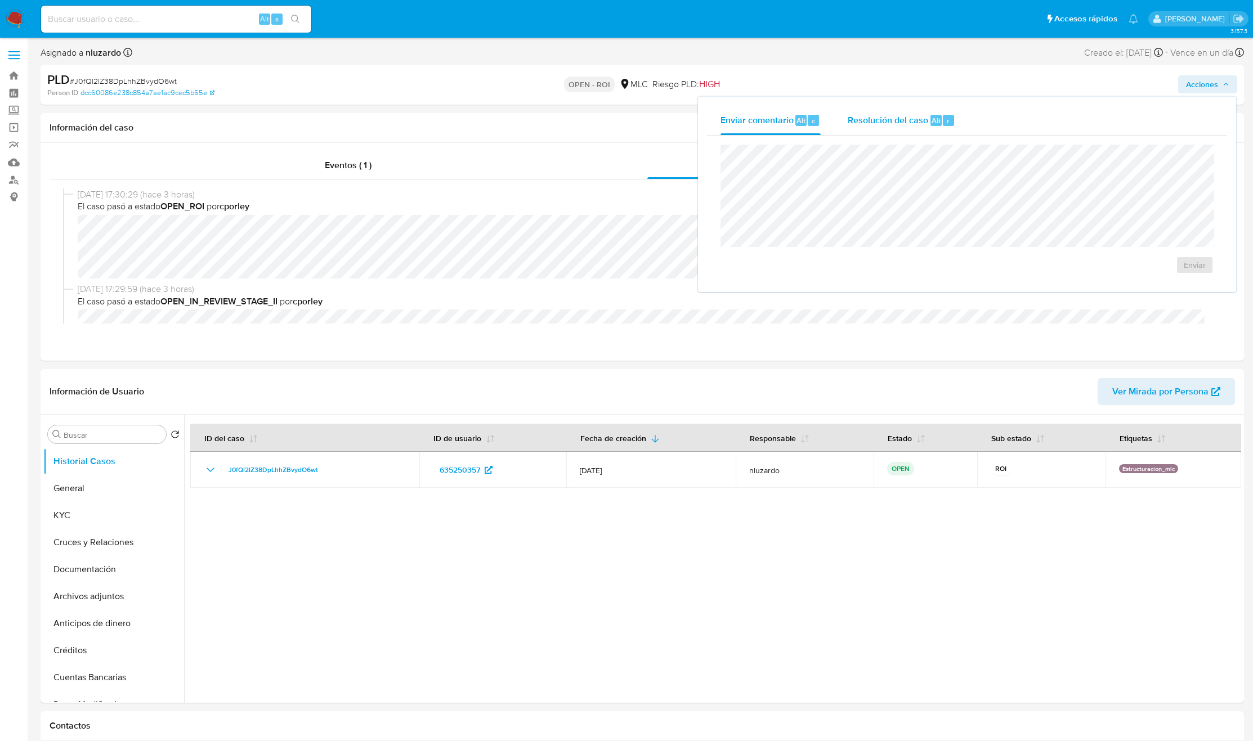
click at [835, 122] on button "Resolución del caso Alt r" at bounding box center [901, 120] width 135 height 29
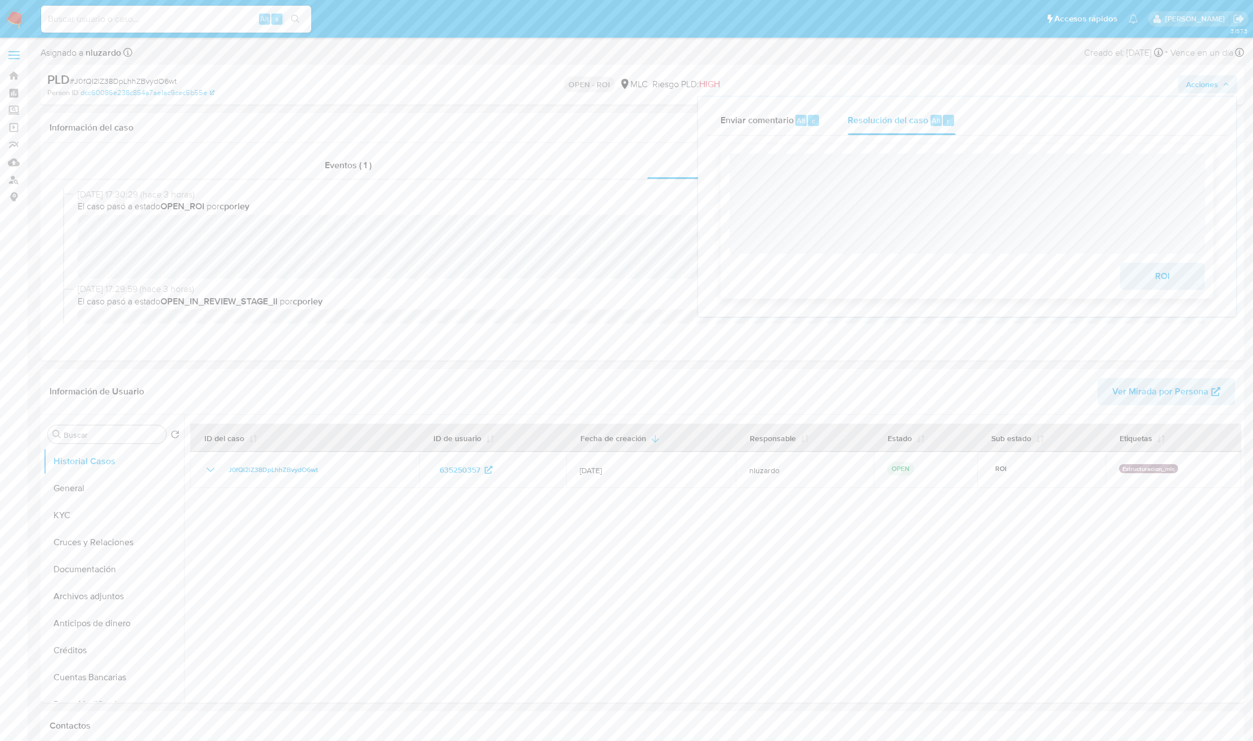
click at [835, 277] on span "ROI" at bounding box center [1162, 276] width 55 height 25
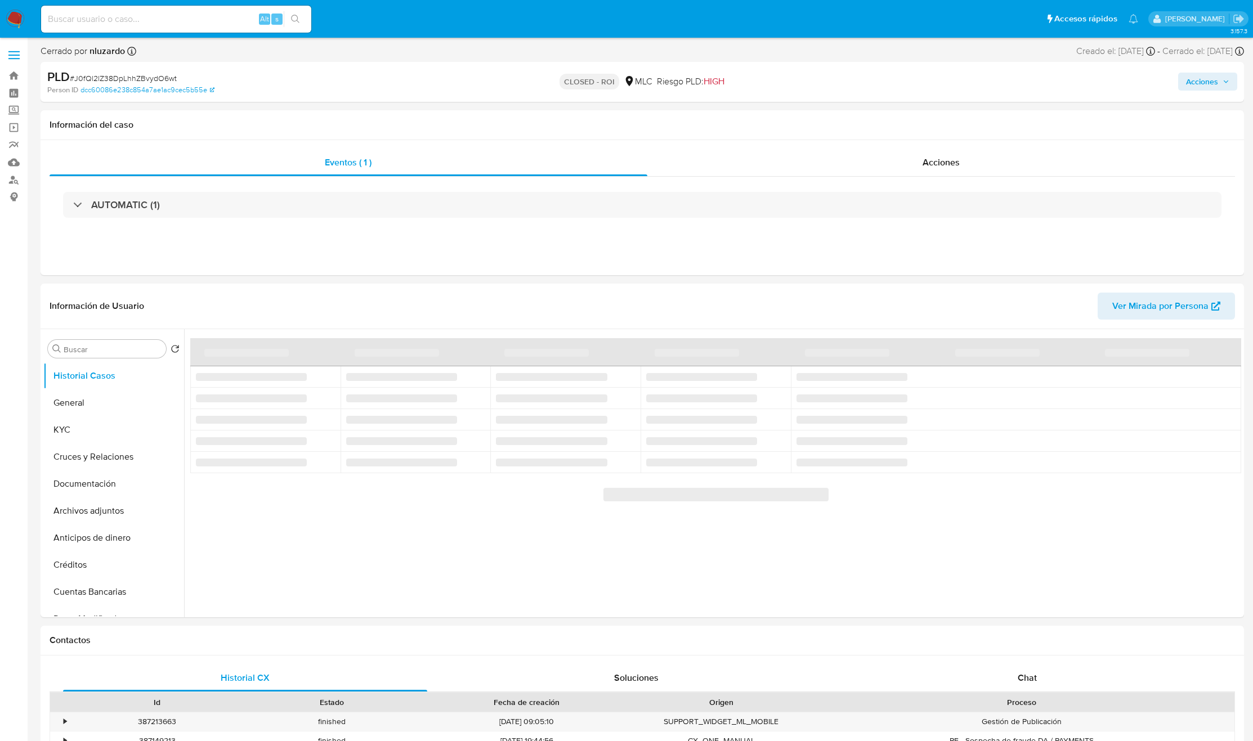
select select "10"
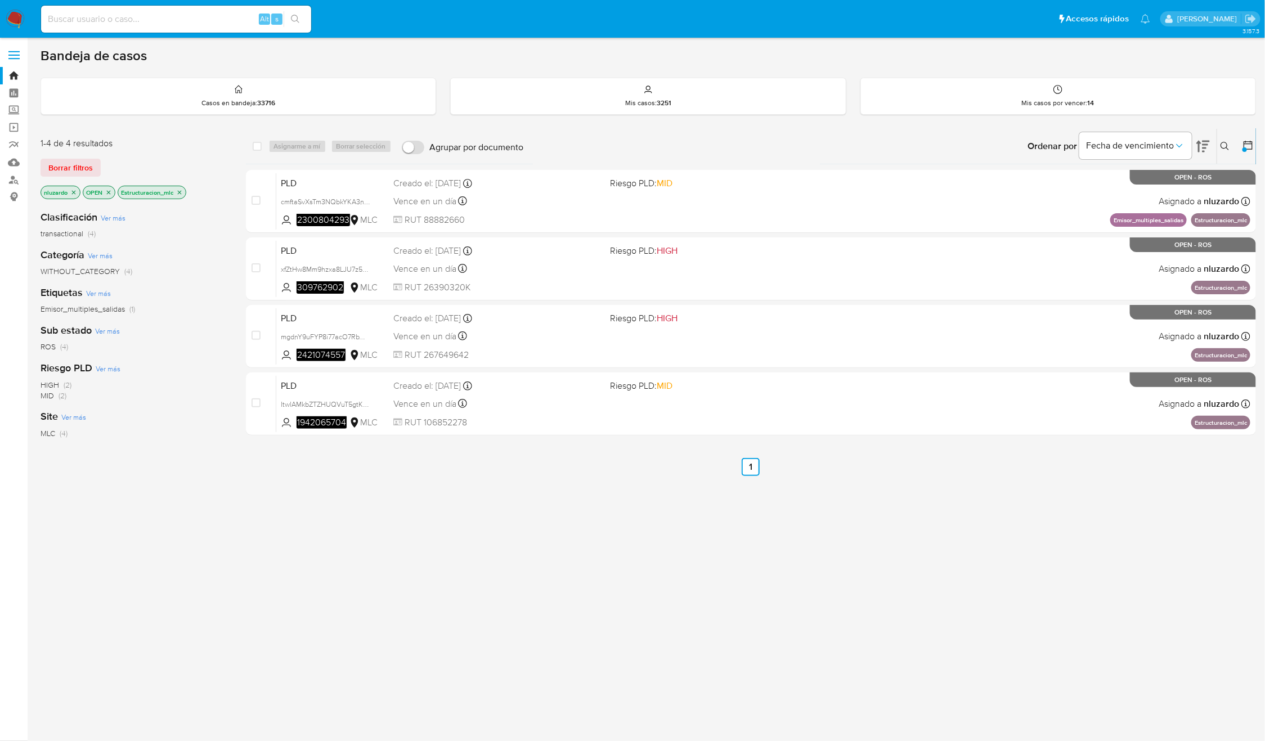
click at [186, 191] on p "Estructuracion_mlc" at bounding box center [152, 192] width 68 height 12
click at [182, 191] on icon "close-filter" at bounding box center [179, 192] width 7 height 7
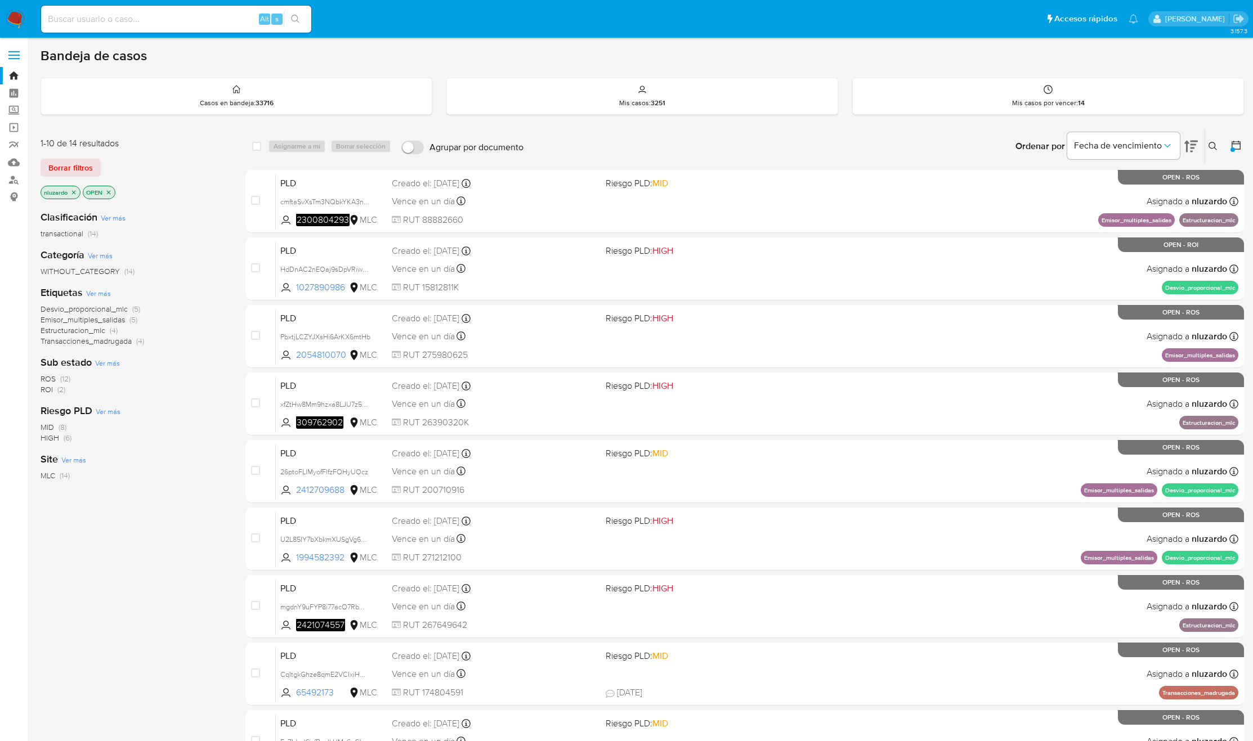
click at [79, 318] on span "Emisor_multiples_salidas" at bounding box center [83, 319] width 84 height 11
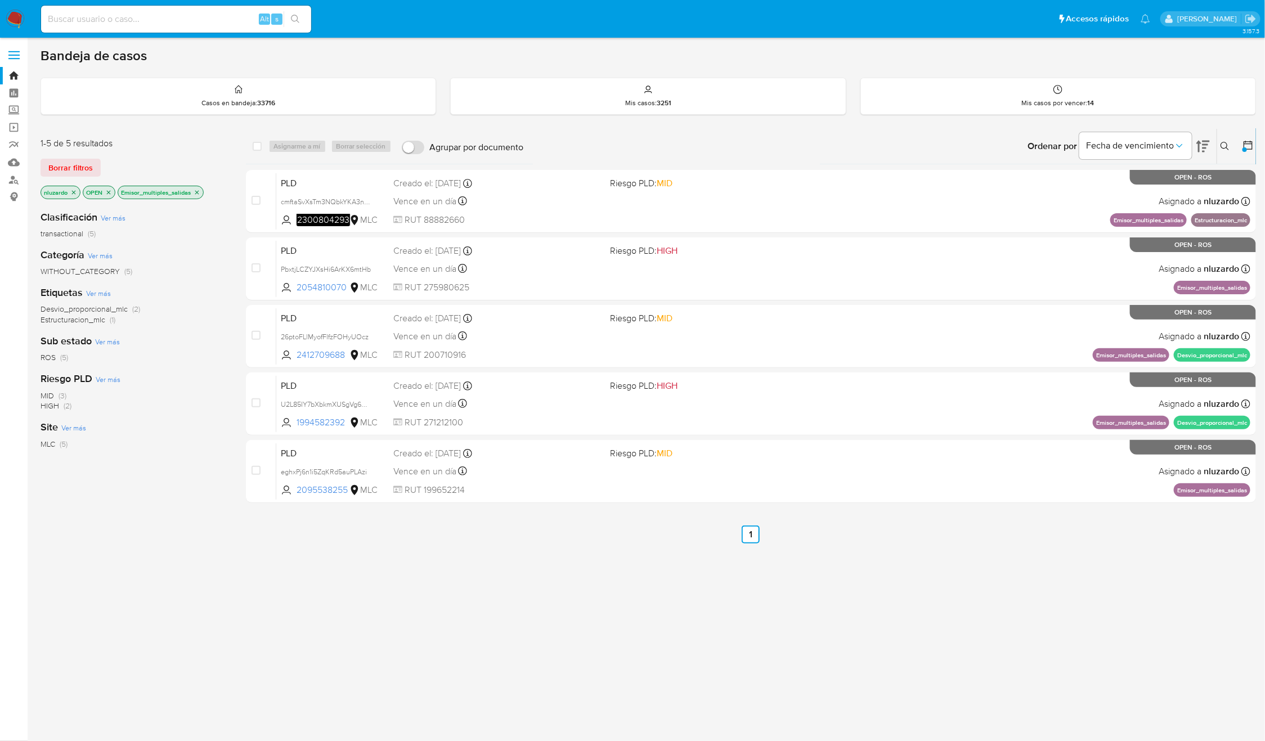
drag, startPoint x: 330, startPoint y: 294, endPoint x: 226, endPoint y: 478, distance: 211.2
click at [226, 478] on div "1-5 de 5 resultados Borrar filtros nluzardo OPEN Emisor_multiples_salidas Clasi…" at bounding box center [649, 383] width 1216 height 510
click at [218, 471] on div "Clasificación Ver más transactional (5) Categoría Ver más WITHOUT_CATEGORY (5) …" at bounding box center [134, 392] width 187 height 383
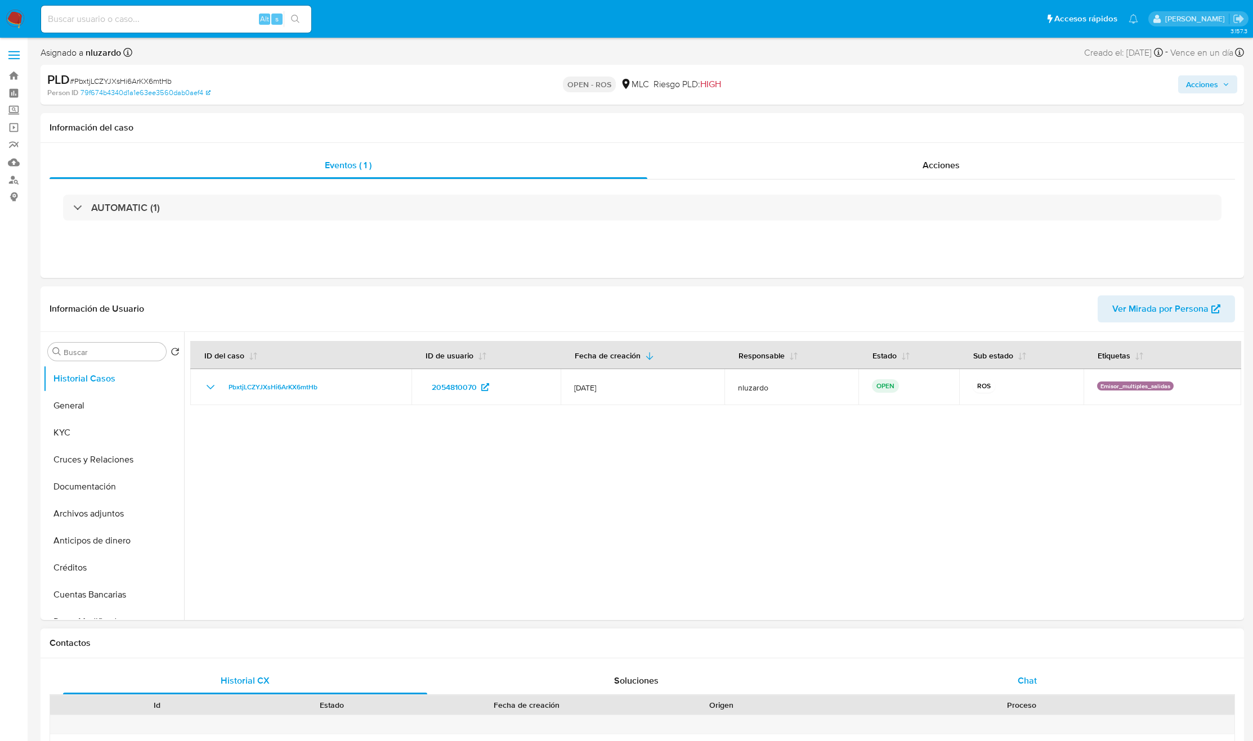
select select "10"
click at [76, 431] on button "KYC" at bounding box center [109, 432] width 132 height 27
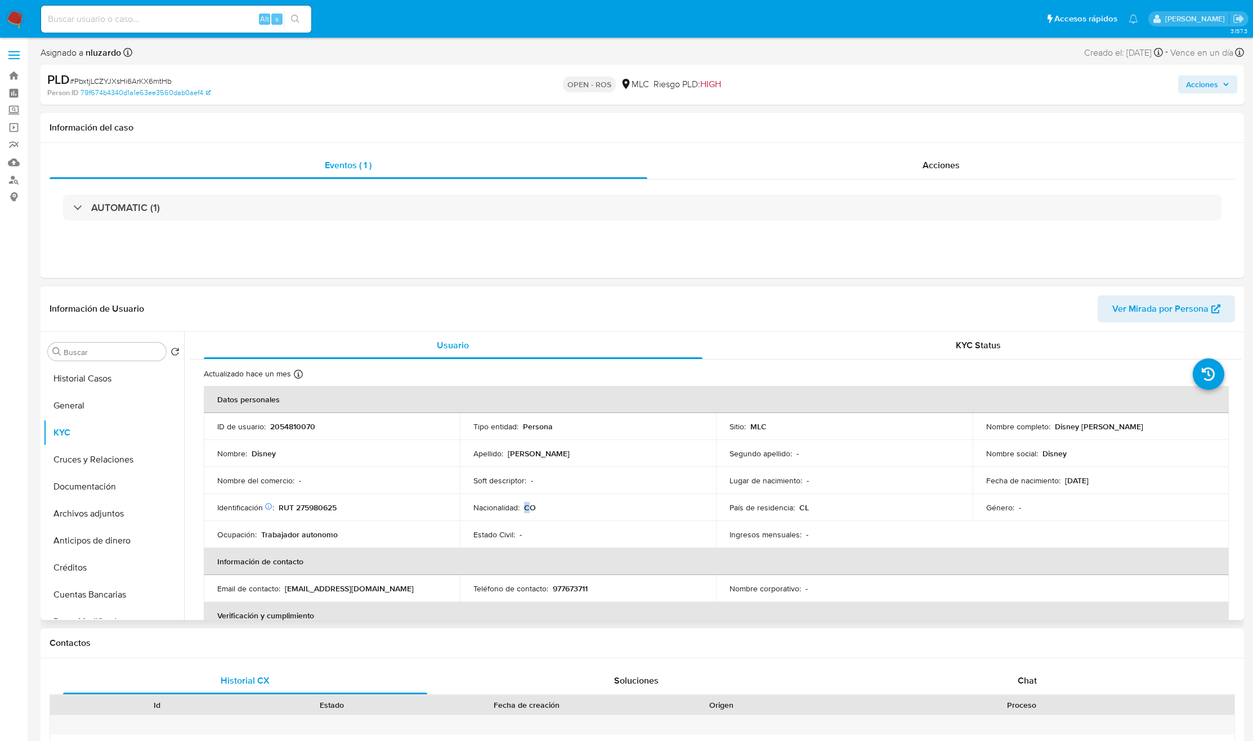
click at [525, 510] on p "CO" at bounding box center [530, 508] width 12 height 10
click at [981, 155] on div "Acciones" at bounding box center [941, 165] width 588 height 27
